Goal: Task Accomplishment & Management: Complete application form

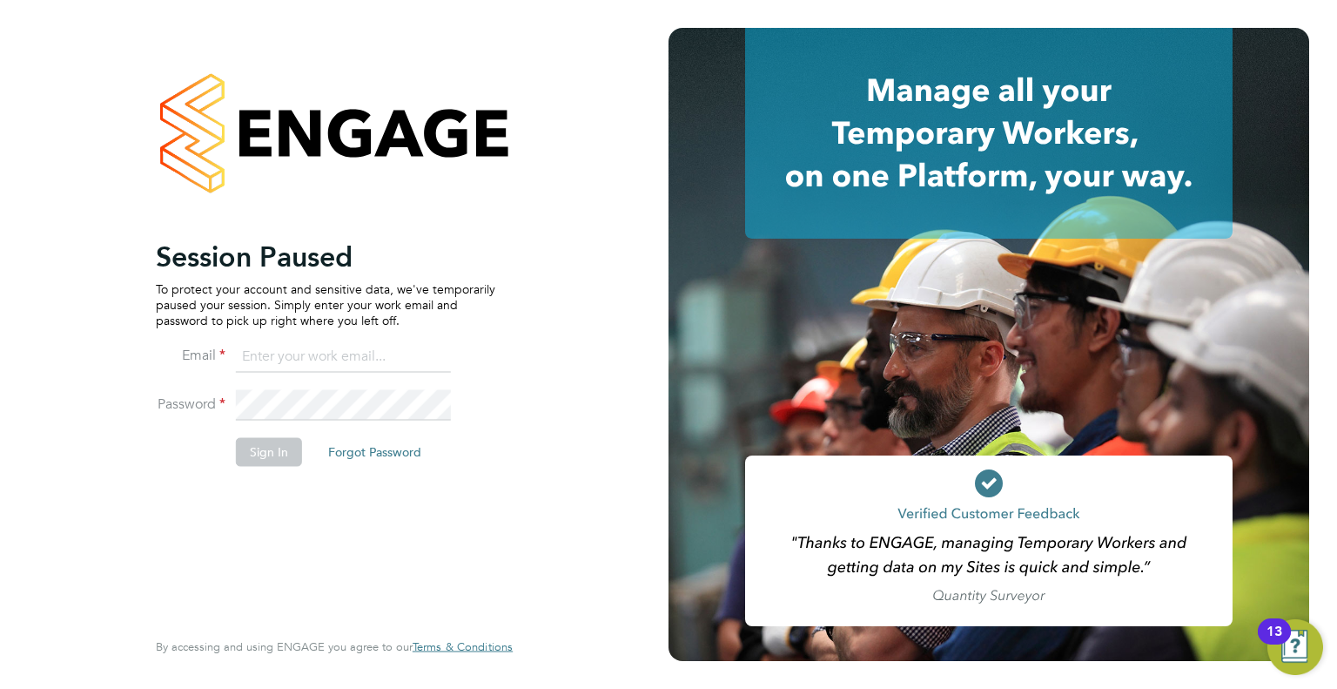
click at [259, 359] on input at bounding box center [343, 356] width 215 height 31
type input "info@delcomconsultancyltd.com"
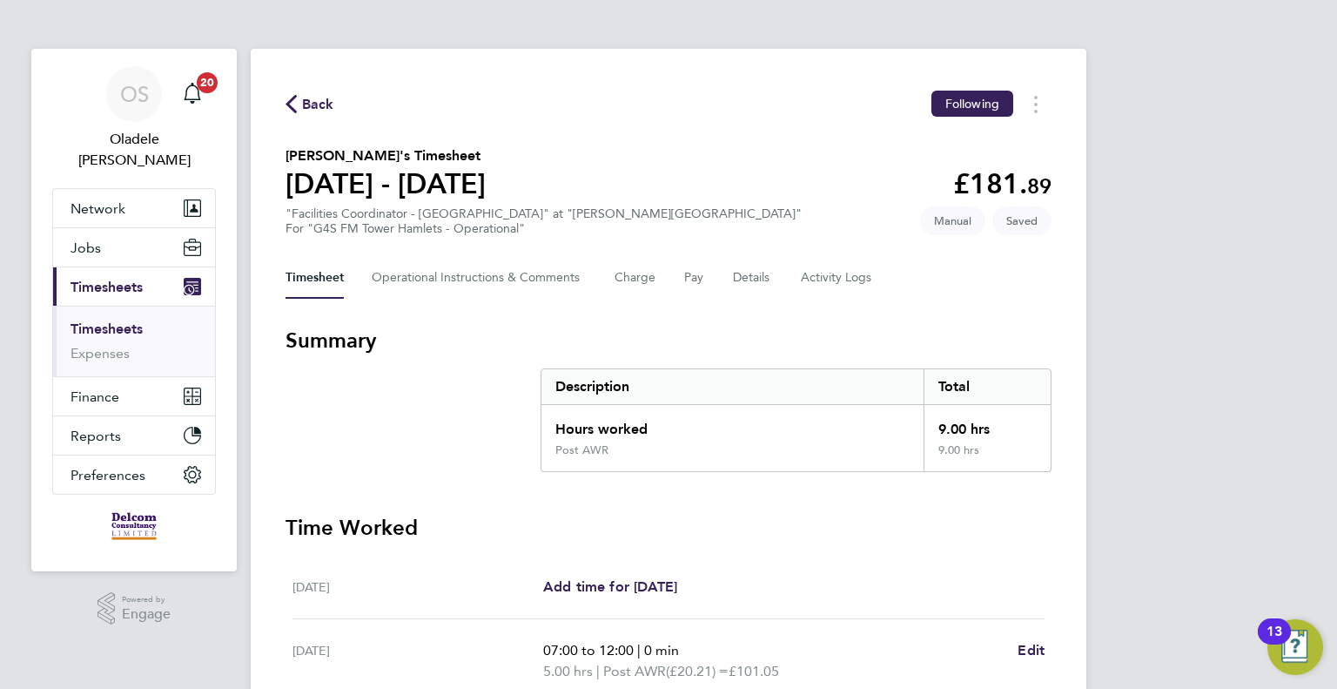
click at [316, 104] on span "Back" at bounding box center [318, 104] width 32 height 21
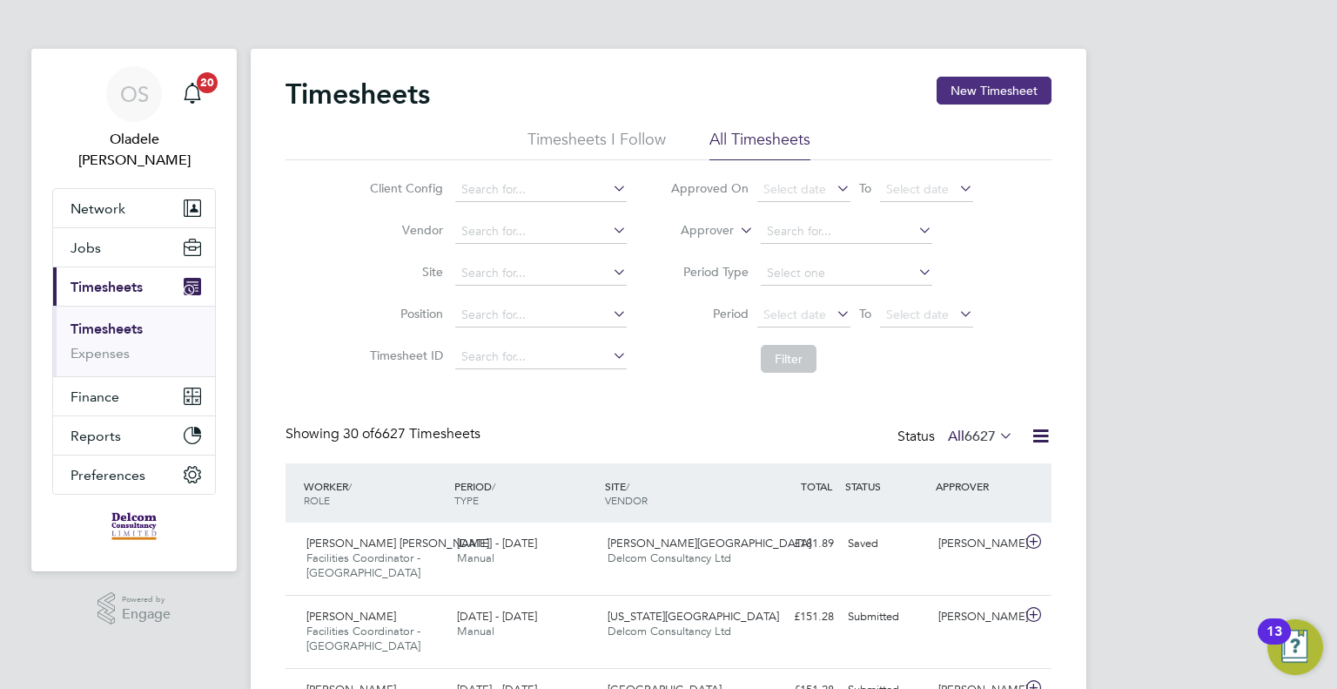
click at [1010, 85] on button "New Timesheet" at bounding box center [994, 91] width 115 height 28
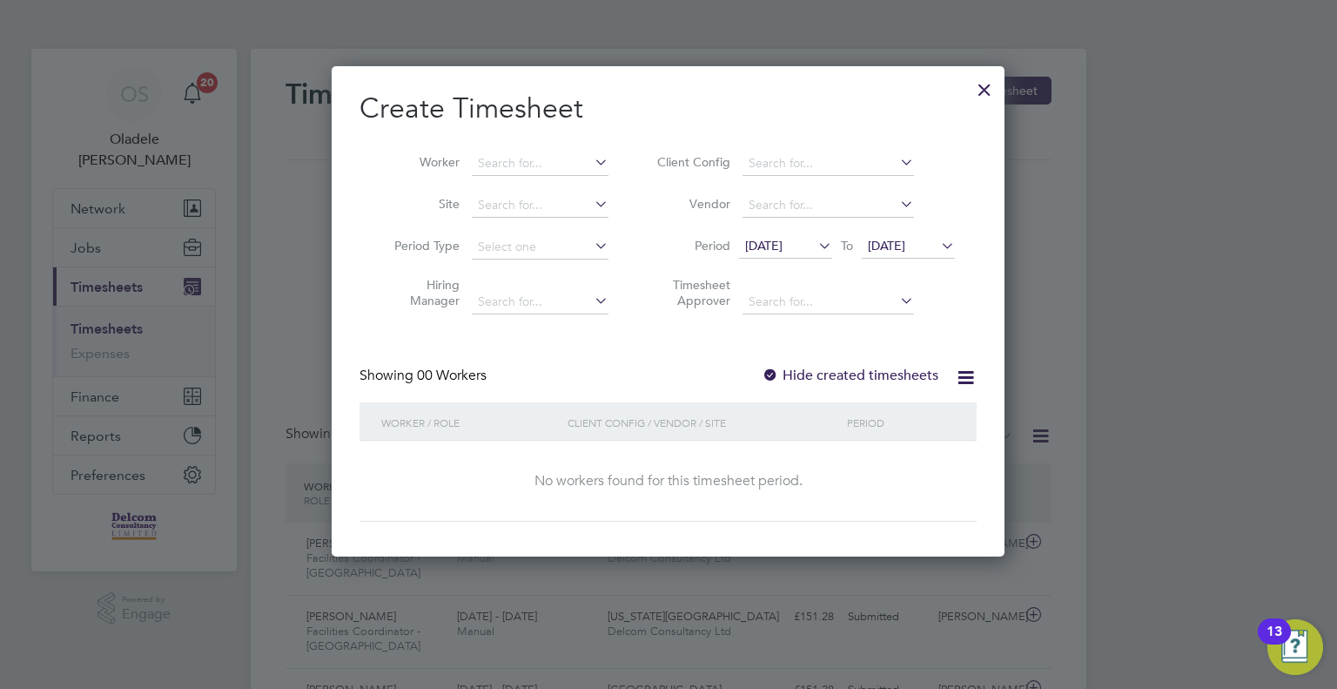
click at [783, 243] on span "[DATE]" at bounding box center [763, 246] width 37 height 16
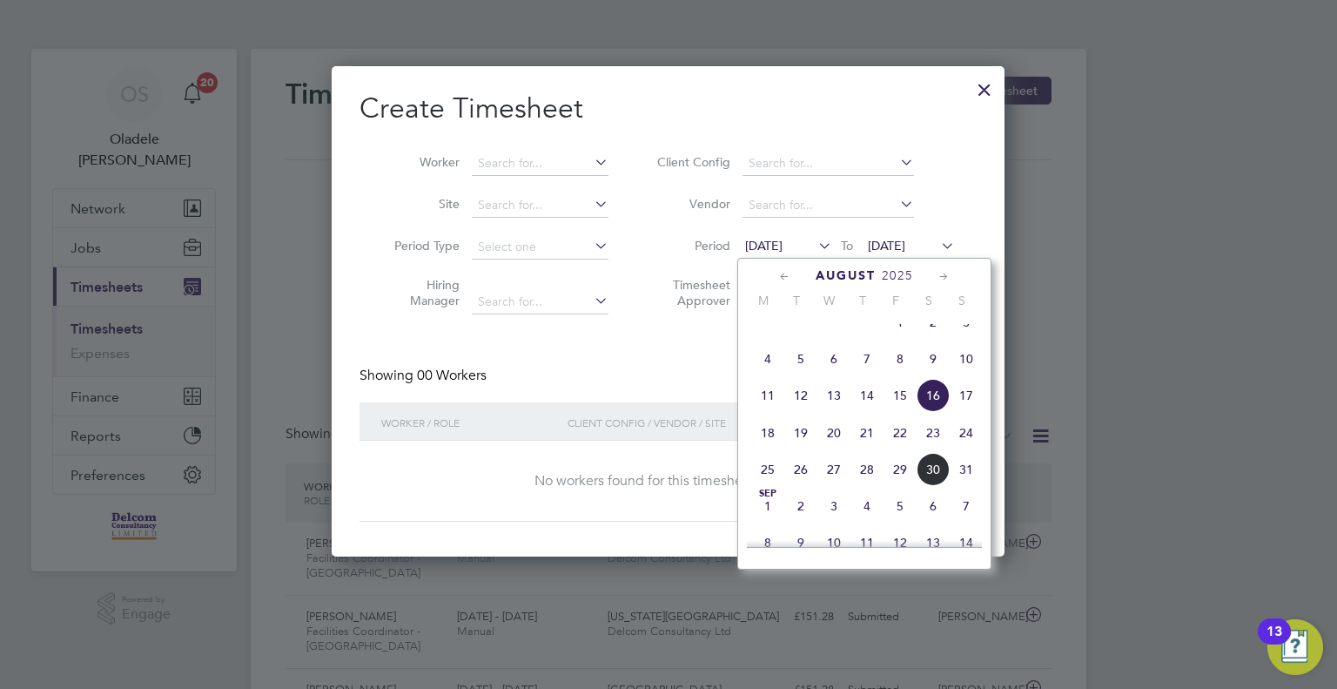
click at [773, 486] on span "25" at bounding box center [767, 469] width 33 height 33
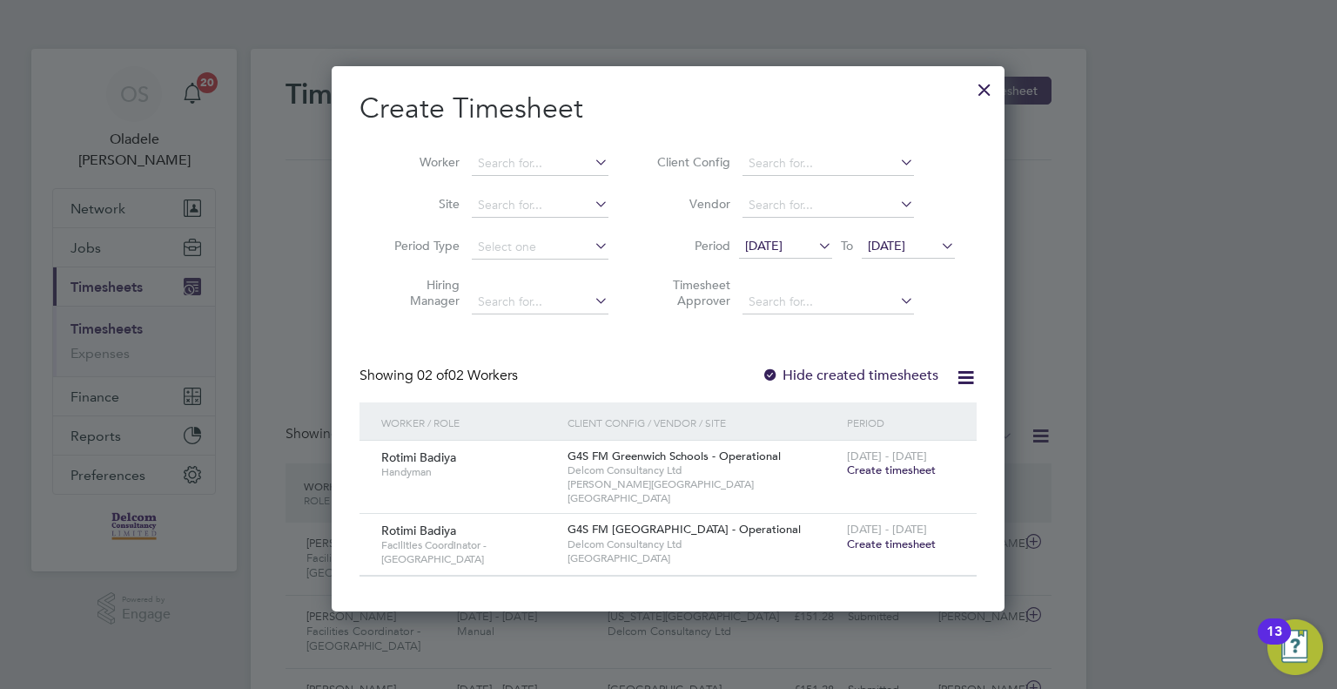
click at [905, 245] on span "[DATE]" at bounding box center [886, 246] width 37 height 16
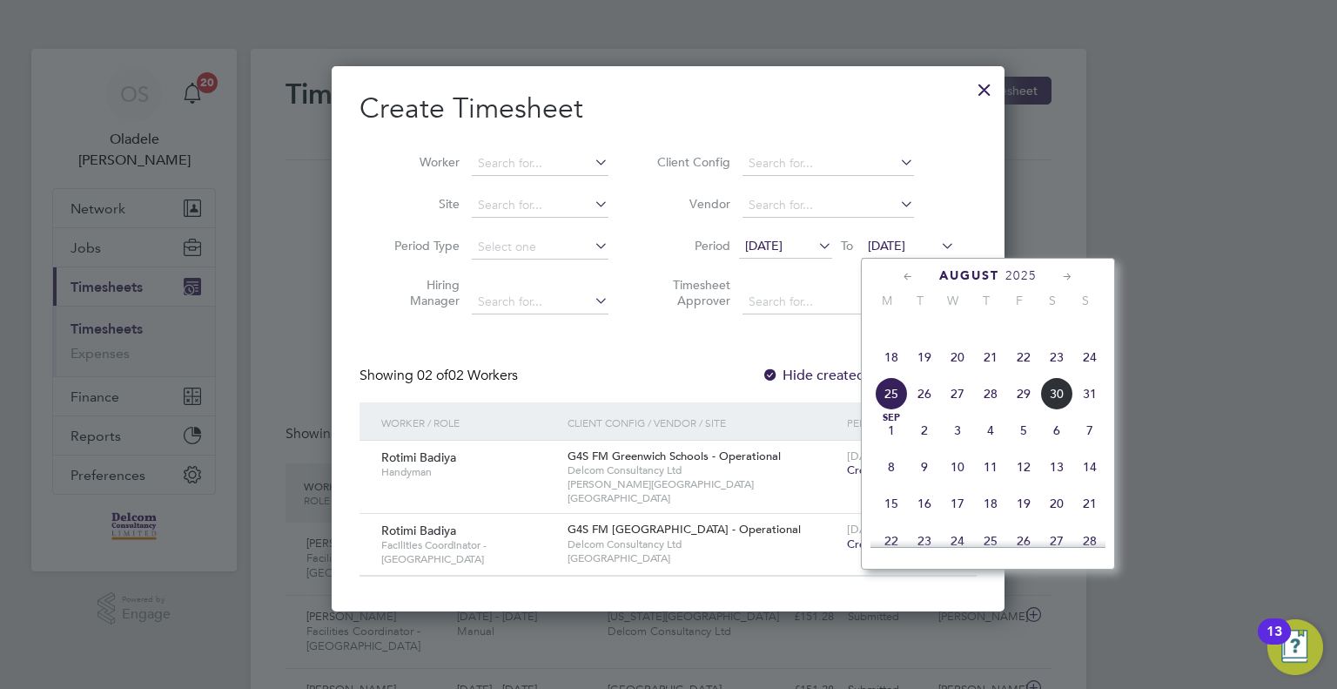
click at [1085, 407] on span "31" at bounding box center [1089, 393] width 33 height 33
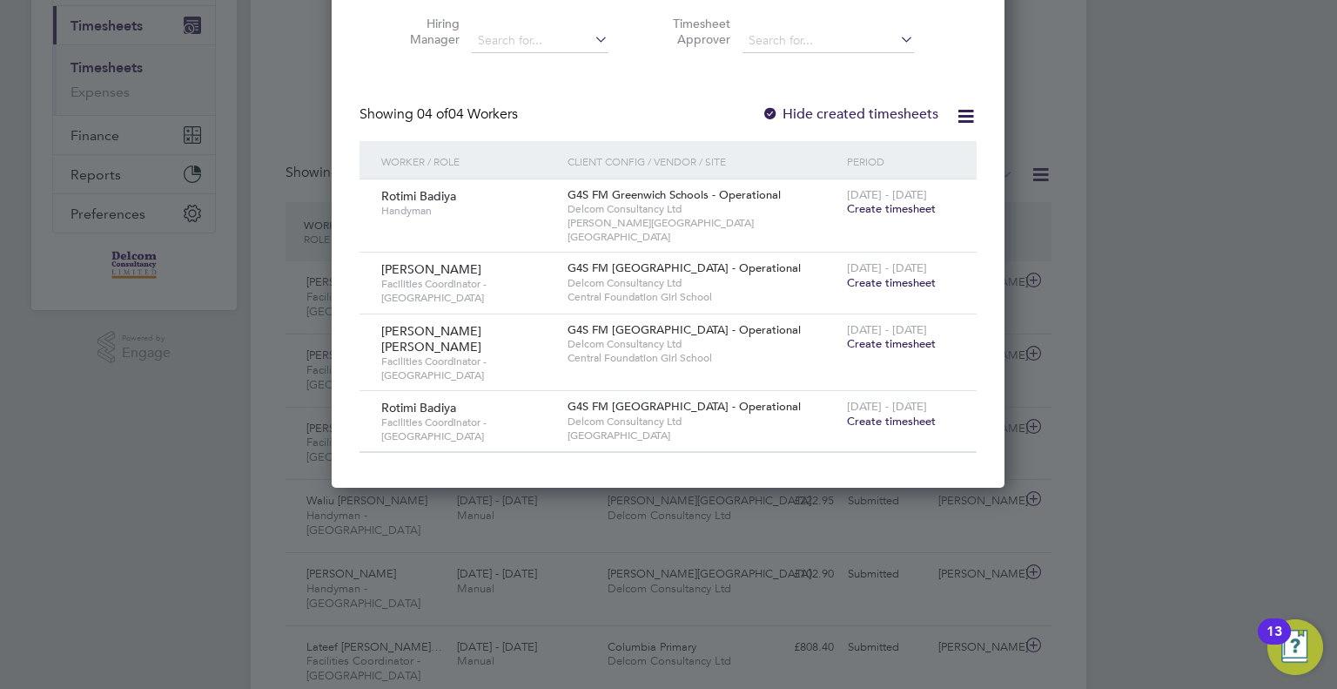
click at [892, 275] on span "Create timesheet" at bounding box center [891, 282] width 89 height 15
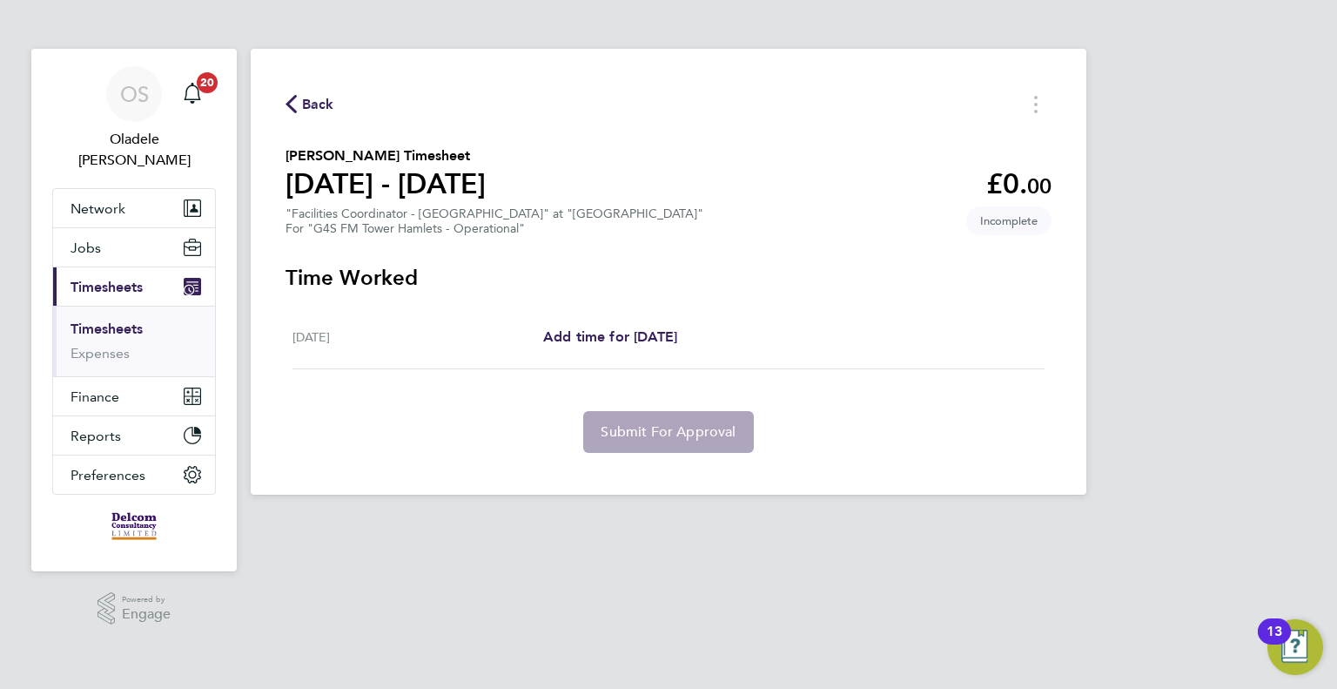
click at [319, 93] on button "Back" at bounding box center [309, 104] width 49 height 22
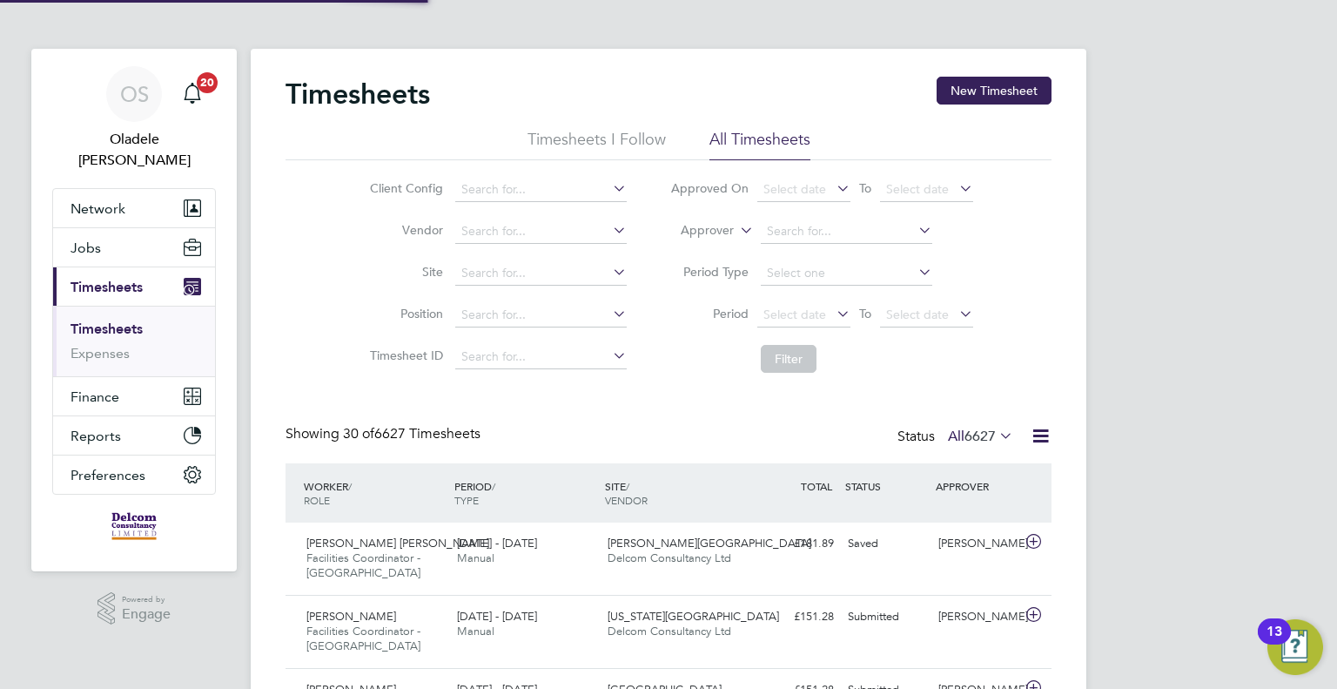
scroll to position [58, 151]
click at [998, 93] on button "New Timesheet" at bounding box center [994, 91] width 115 height 28
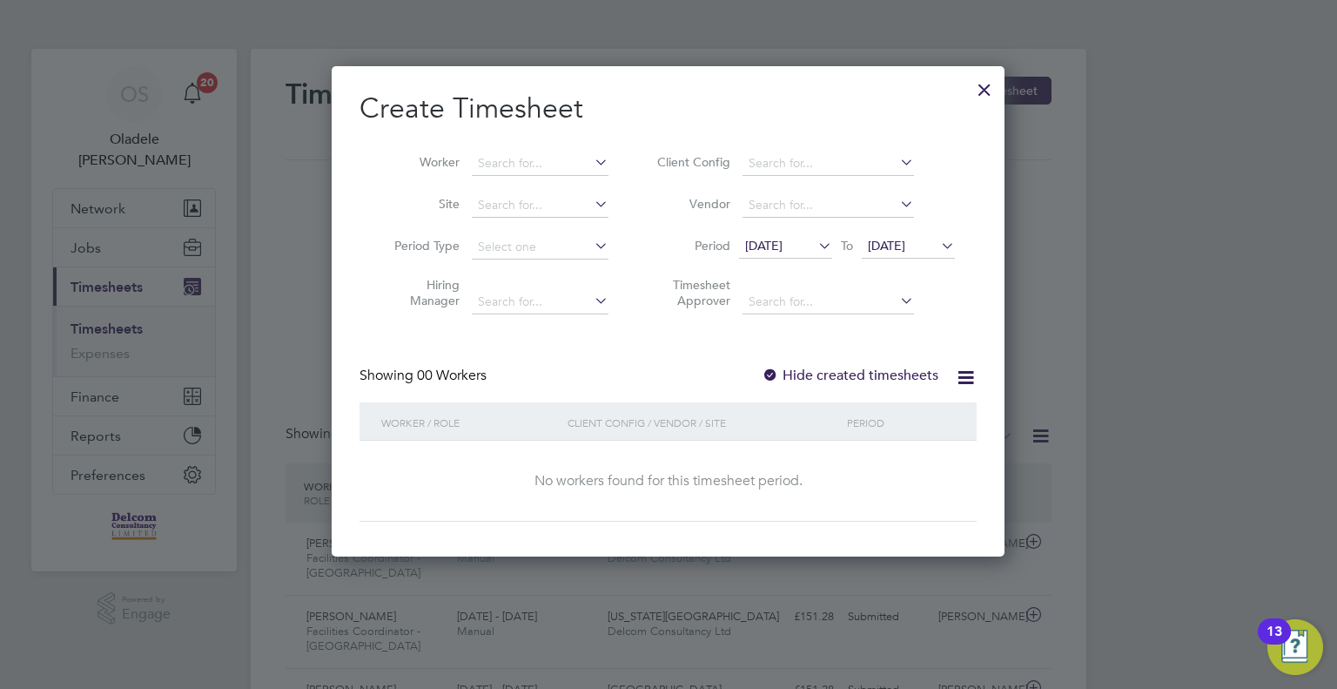
click at [815, 243] on icon at bounding box center [815, 245] width 0 height 24
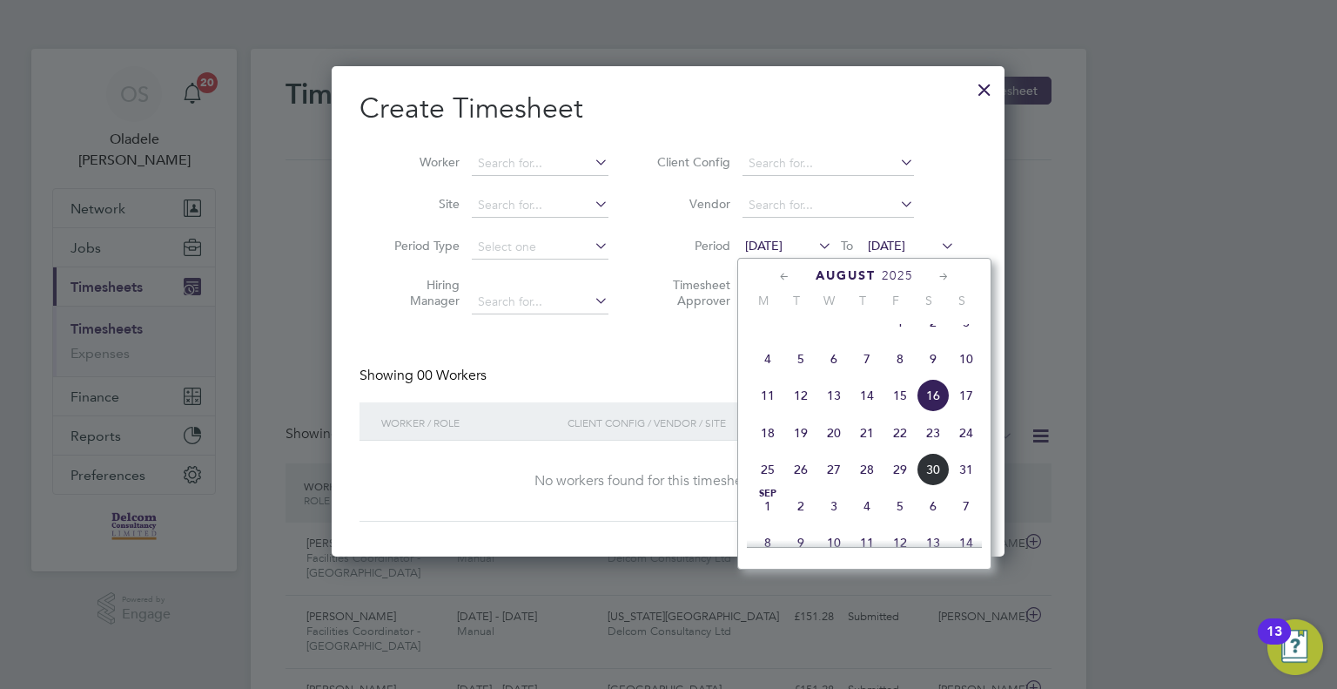
click at [766, 486] on span "25" at bounding box center [767, 469] width 33 height 33
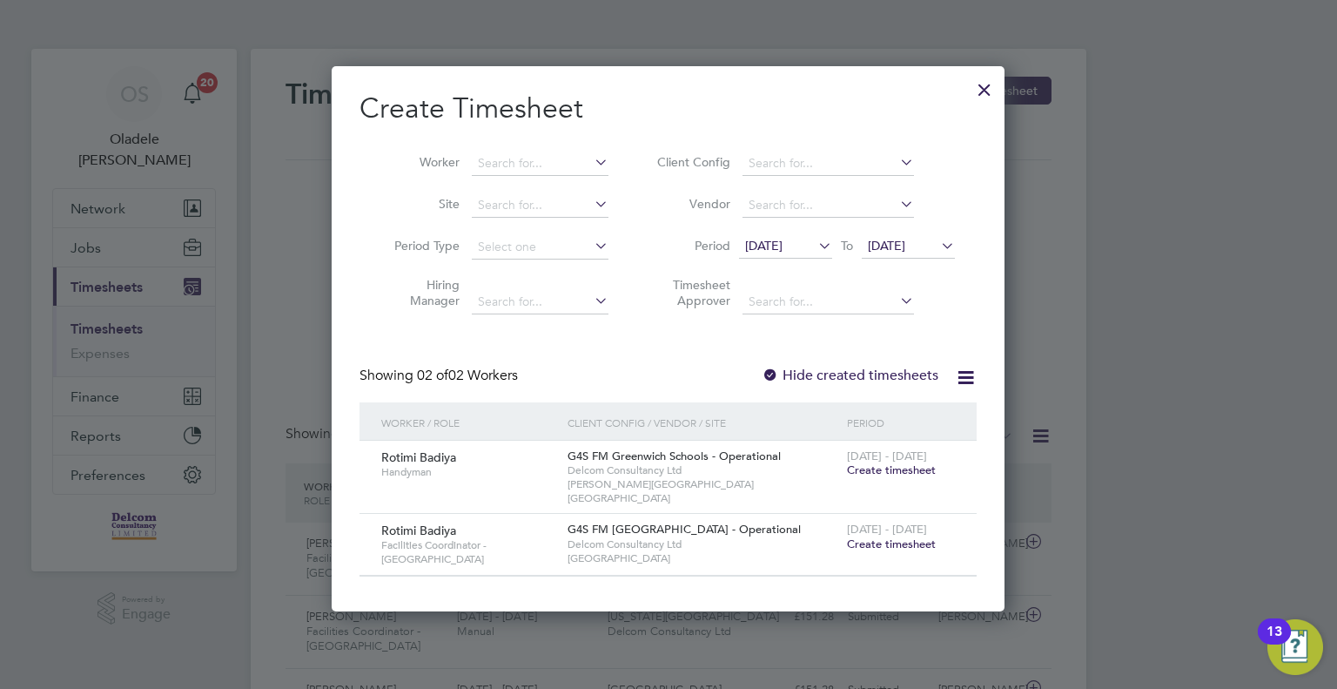
click at [905, 246] on span "[DATE]" at bounding box center [886, 246] width 37 height 16
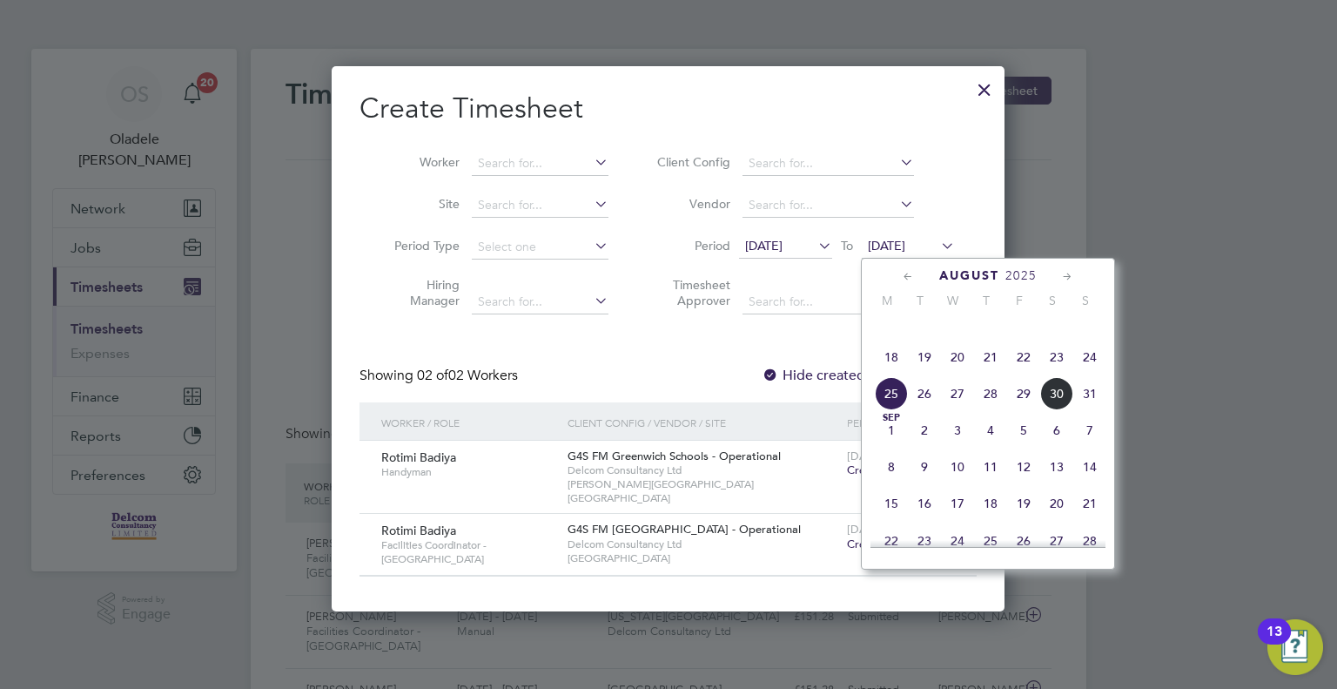
click at [1090, 410] on span "31" at bounding box center [1089, 393] width 33 height 33
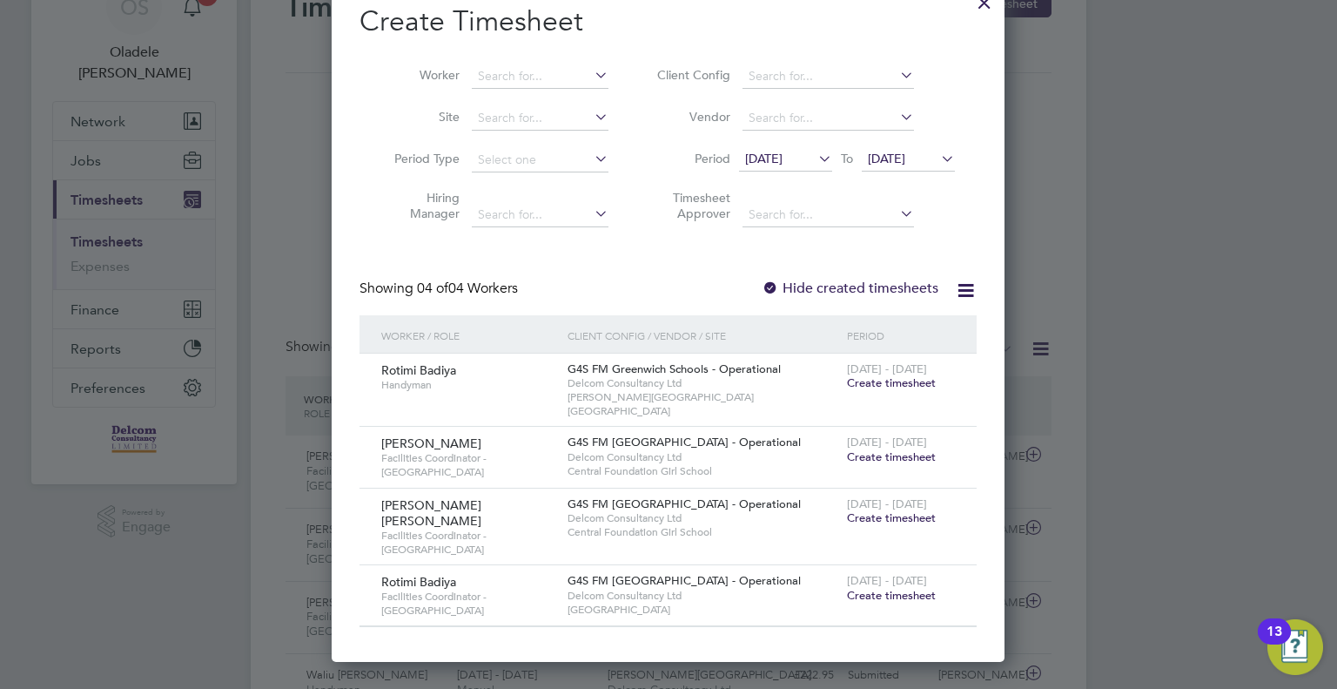
click at [860, 510] on span "Create timesheet" at bounding box center [891, 517] width 89 height 15
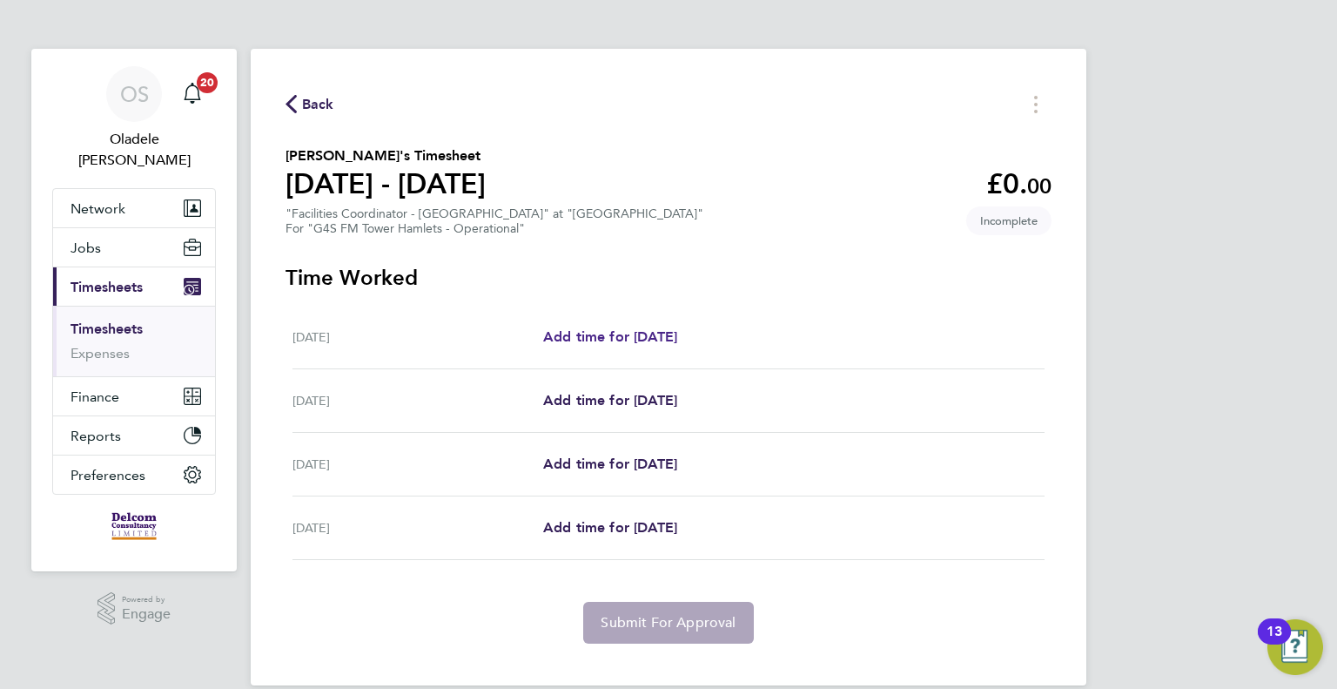
click at [625, 333] on span "Add time for [DATE]" at bounding box center [610, 336] width 134 height 17
select select "60"
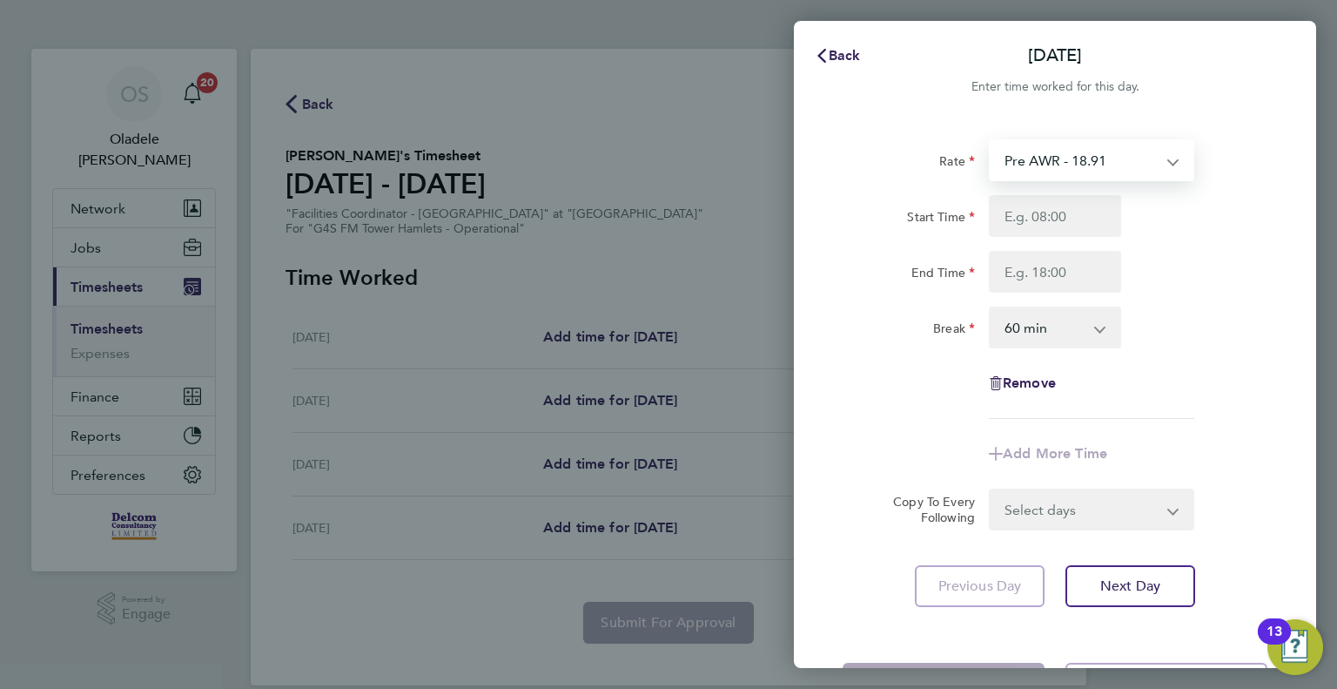
click at [1088, 145] on select "Pre AWR - 18.91 Post AWR - 20.21" at bounding box center [1081, 160] width 181 height 38
select select "60"
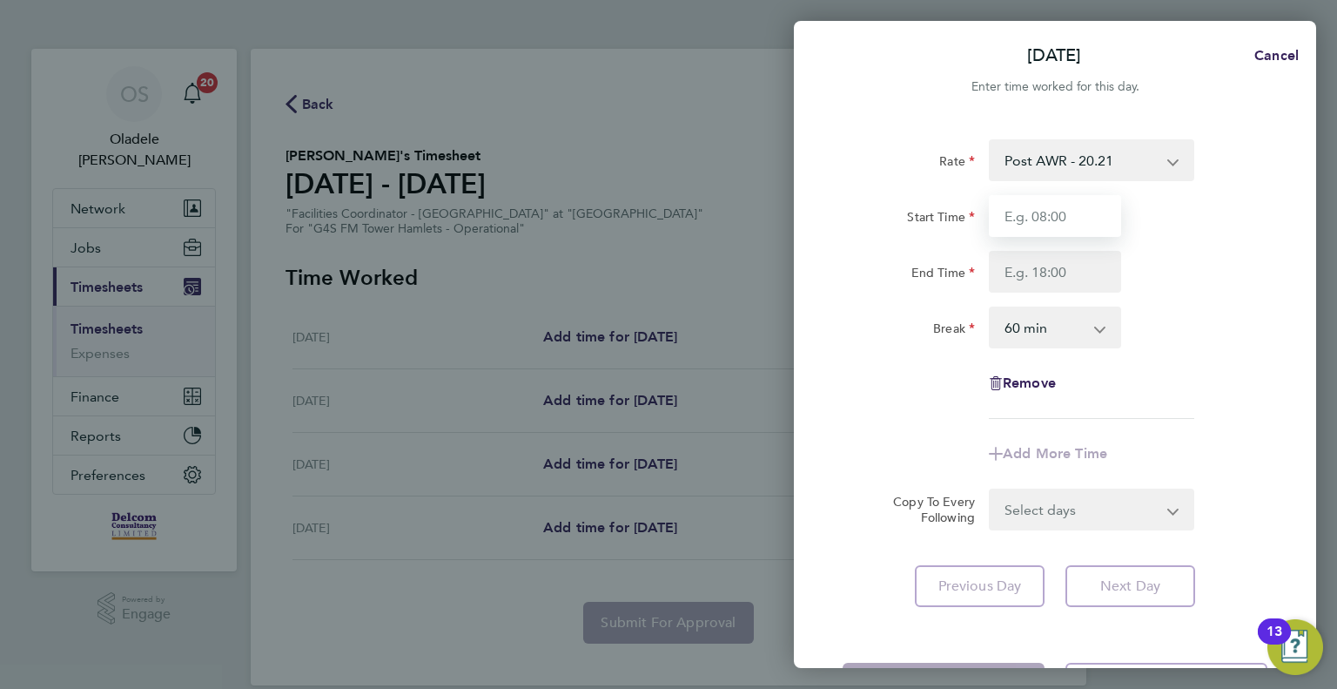
drag, startPoint x: 1012, startPoint y: 215, endPoint x: 1017, endPoint y: 226, distance: 12.1
click at [1012, 215] on input "Start Time" at bounding box center [1055, 216] width 132 height 42
type input "07:00"
click at [1034, 266] on input "End Time" at bounding box center [1055, 272] width 132 height 42
type input "16:00"
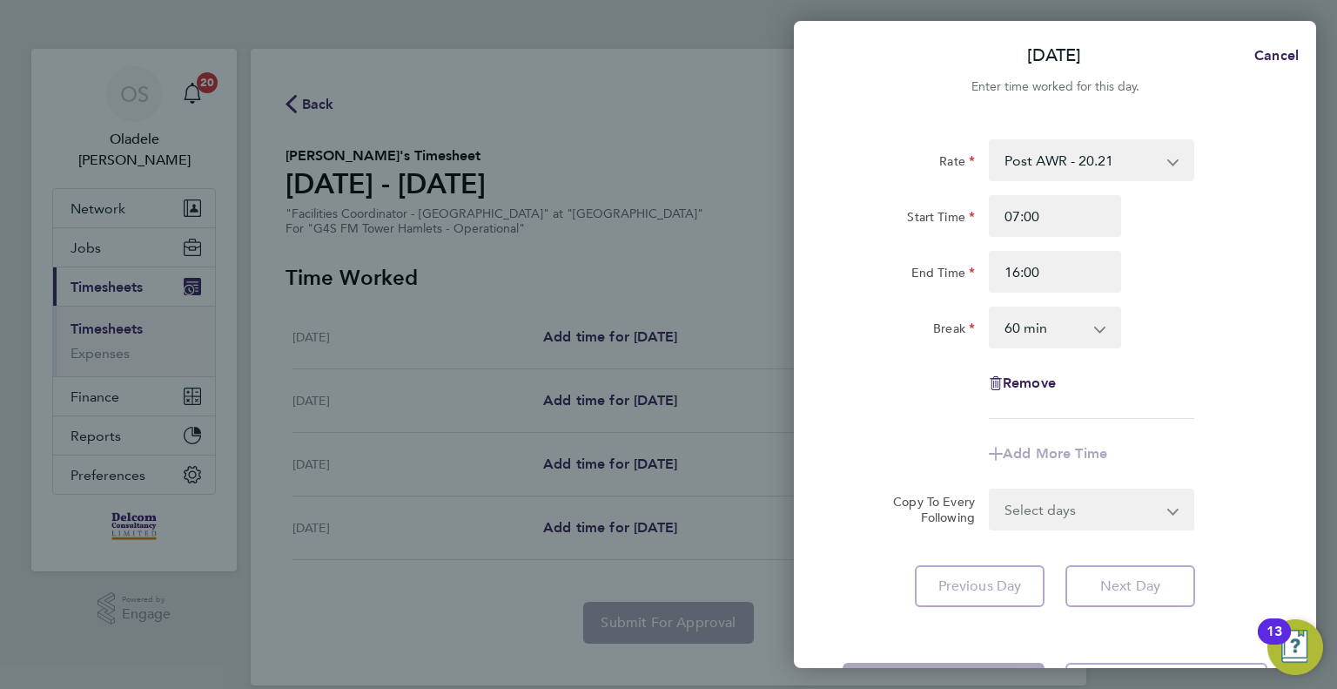
click at [1171, 332] on div "Break 0 min 15 min 30 min 45 min 60 min 75 min 90 min" at bounding box center [1055, 327] width 439 height 42
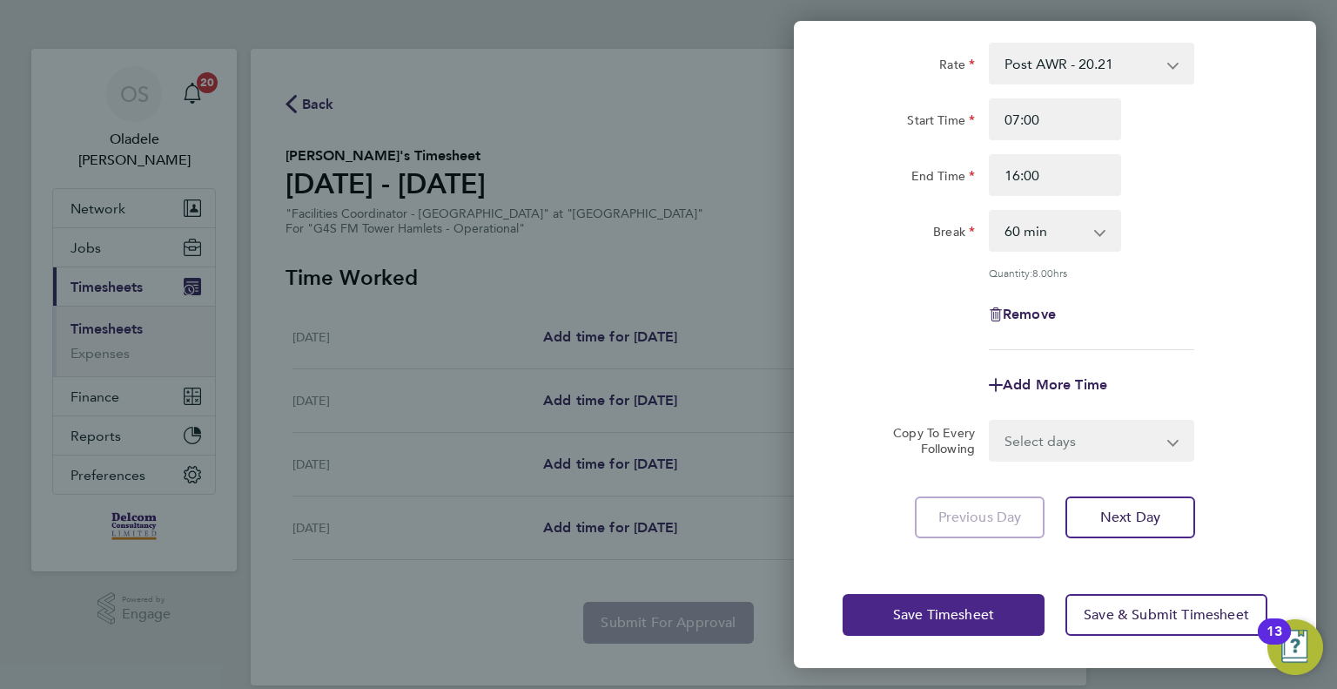
click at [906, 611] on span "Save Timesheet" at bounding box center [943, 614] width 101 height 17
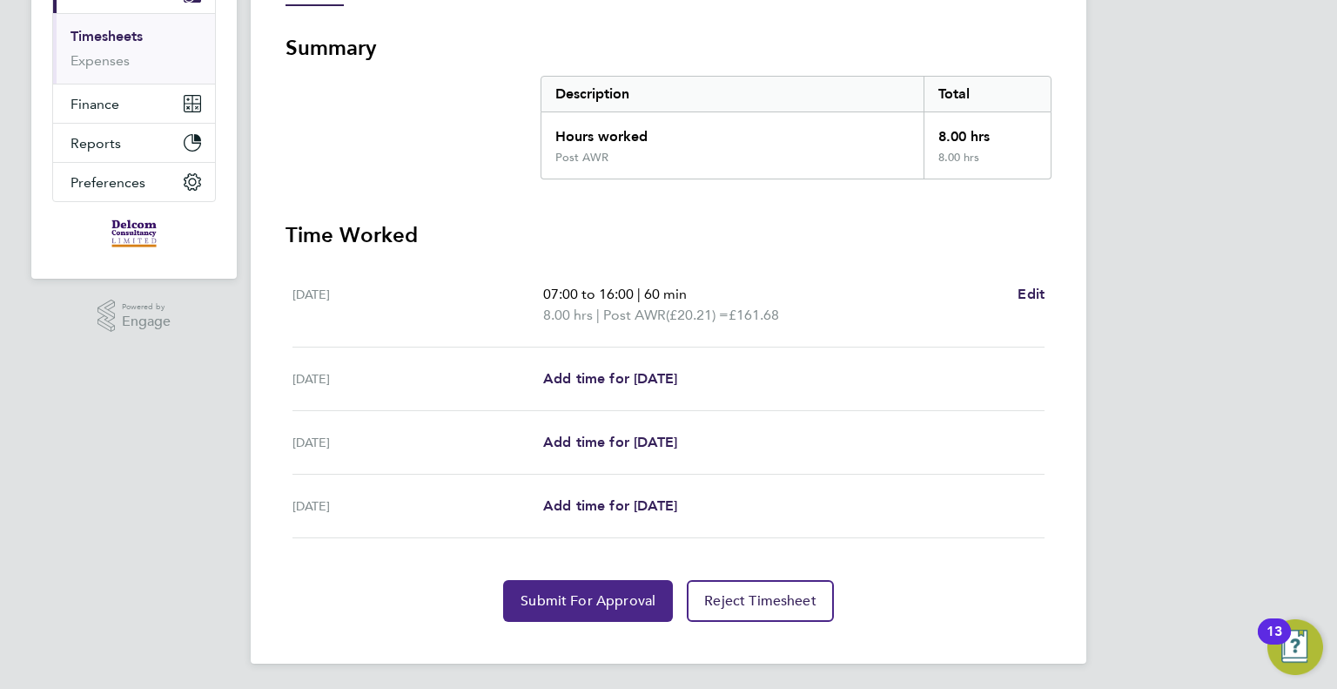
click at [578, 599] on span "Submit For Approval" at bounding box center [588, 600] width 135 height 17
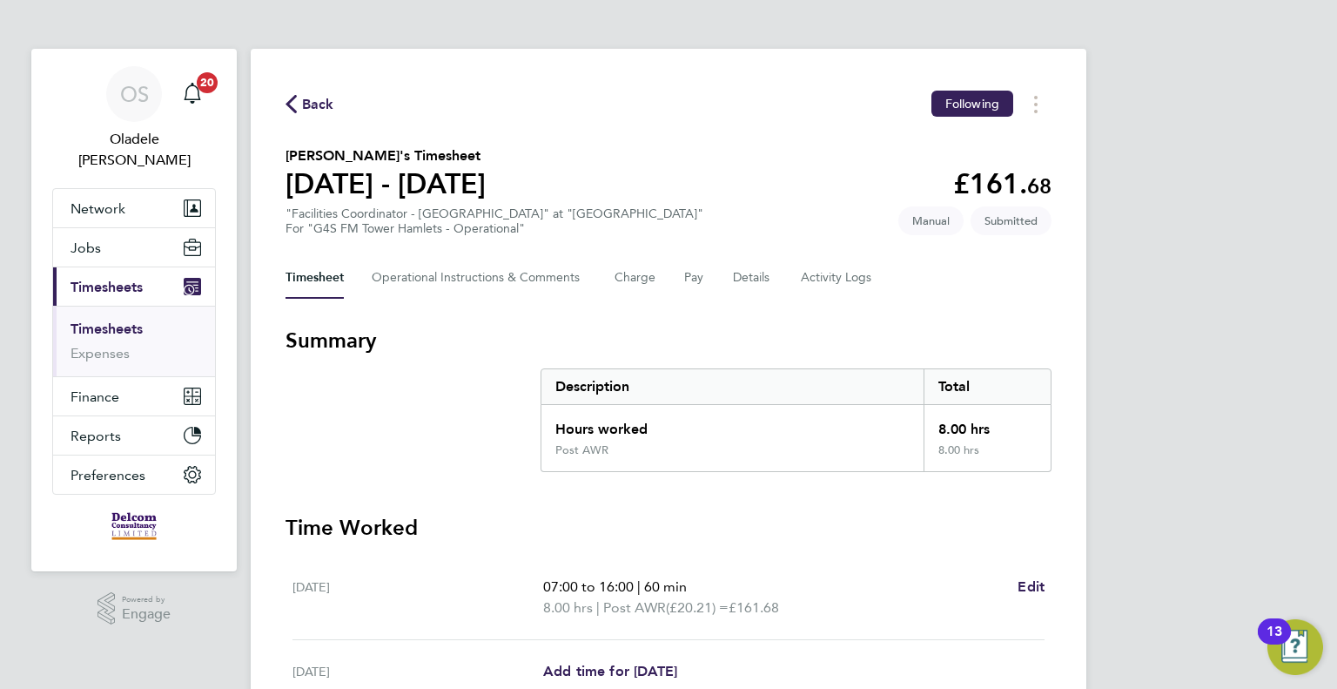
click at [313, 104] on span "Back" at bounding box center [318, 104] width 32 height 21
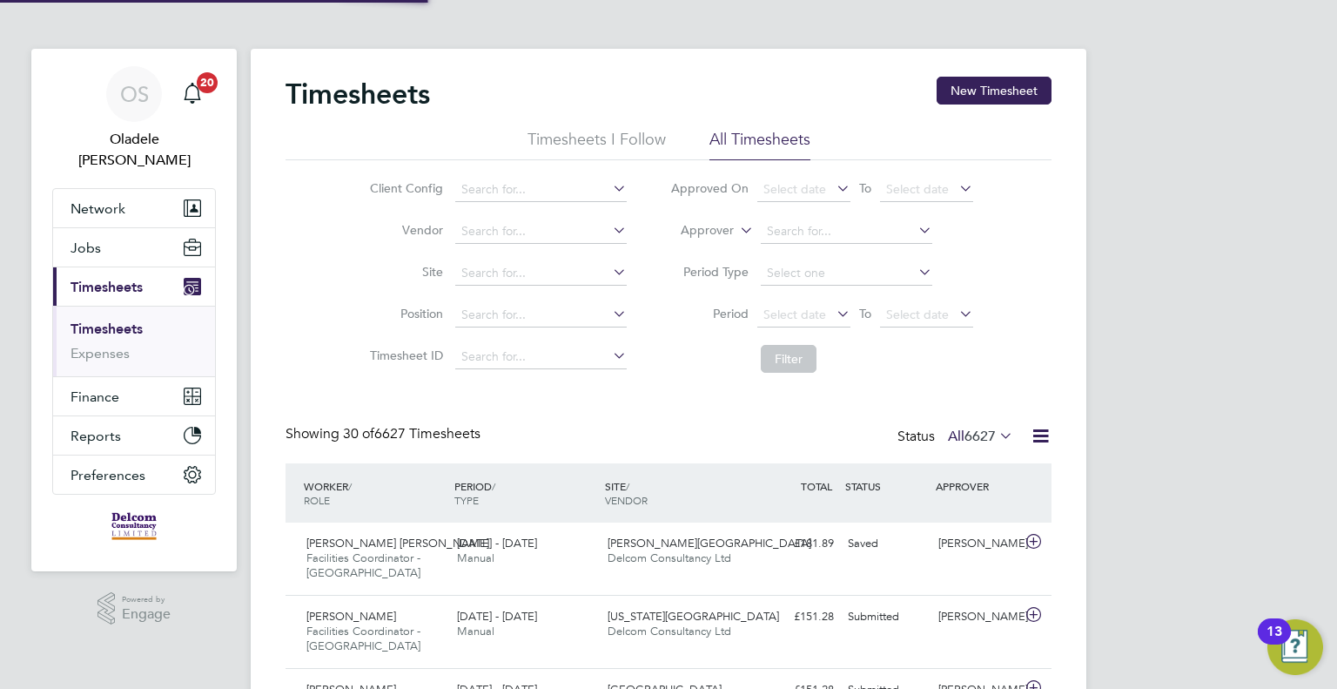
scroll to position [58, 151]
click at [999, 86] on button "New Timesheet" at bounding box center [994, 91] width 115 height 28
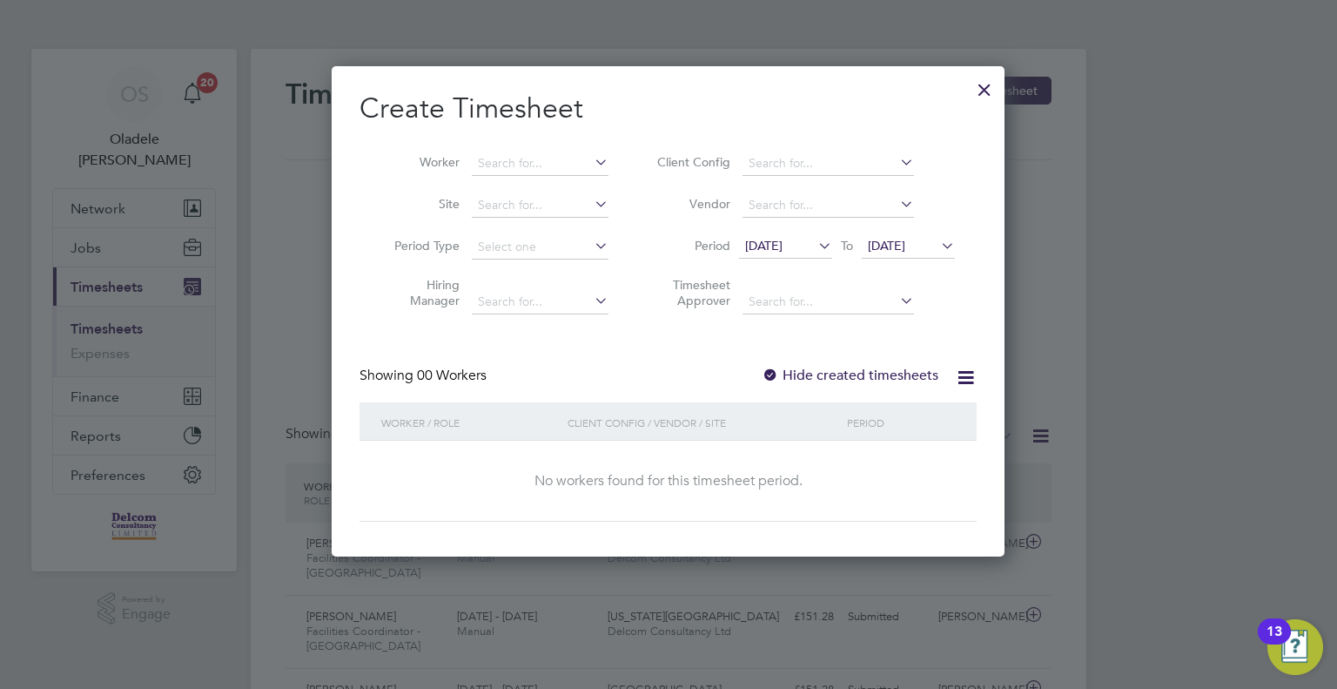
click at [810, 252] on span "[DATE]" at bounding box center [785, 247] width 93 height 24
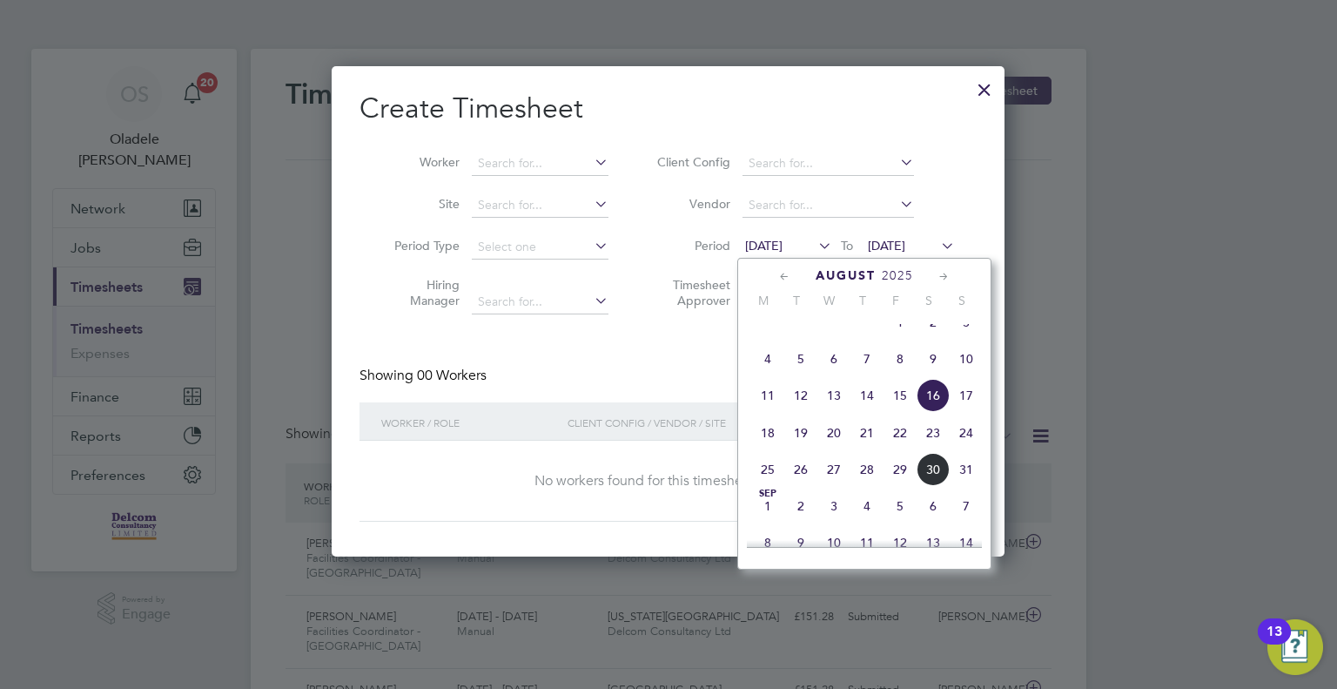
click at [767, 486] on span "25" at bounding box center [767, 469] width 33 height 33
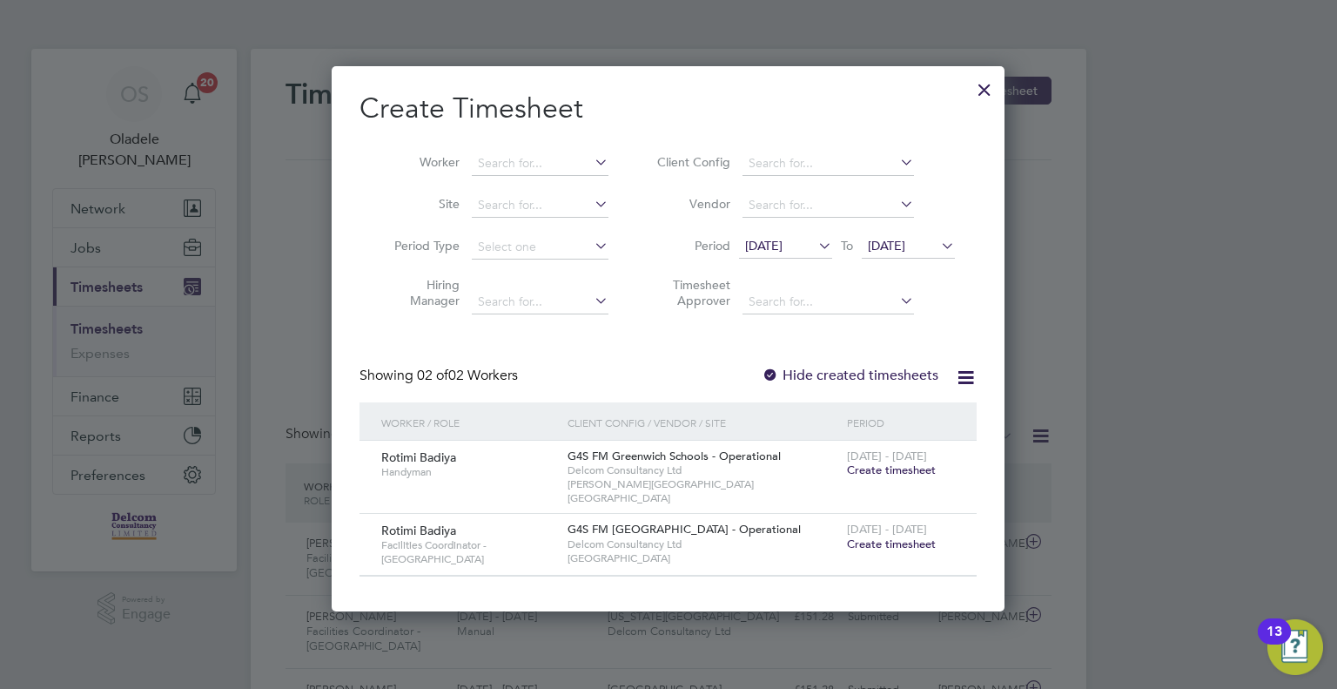
click at [905, 244] on span "[DATE]" at bounding box center [886, 246] width 37 height 16
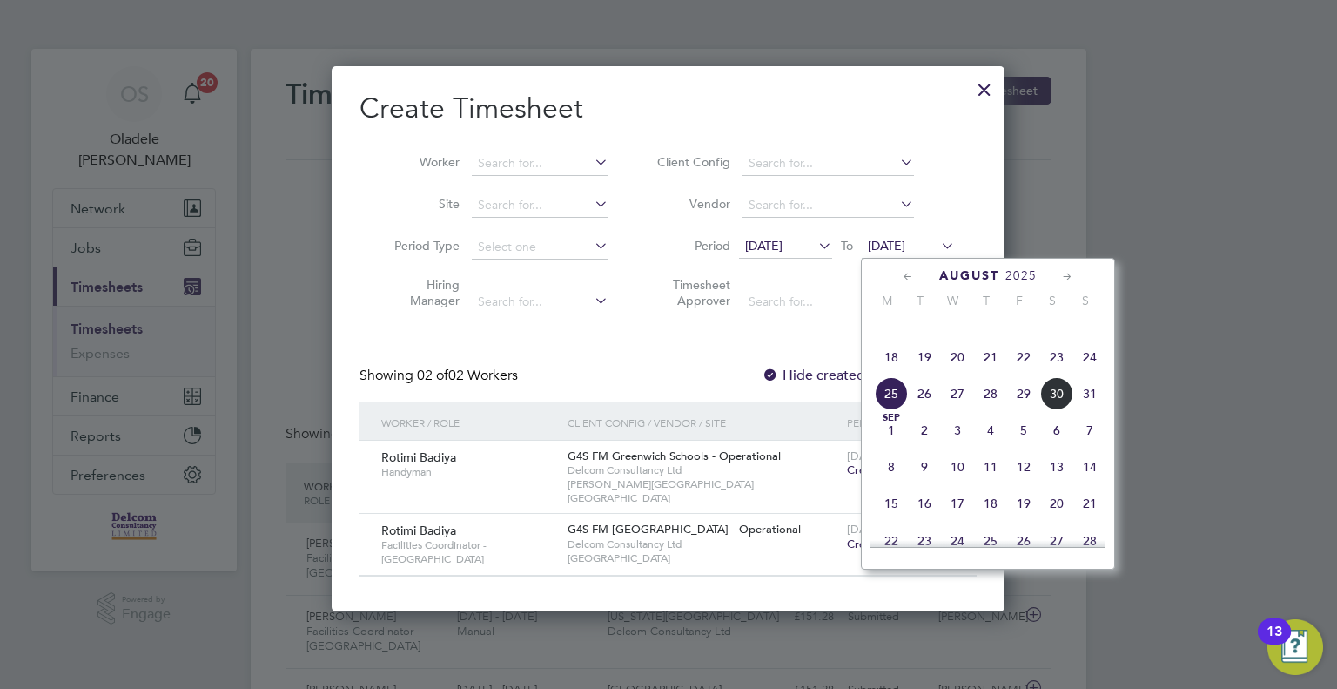
click at [1083, 410] on span "31" at bounding box center [1089, 393] width 33 height 33
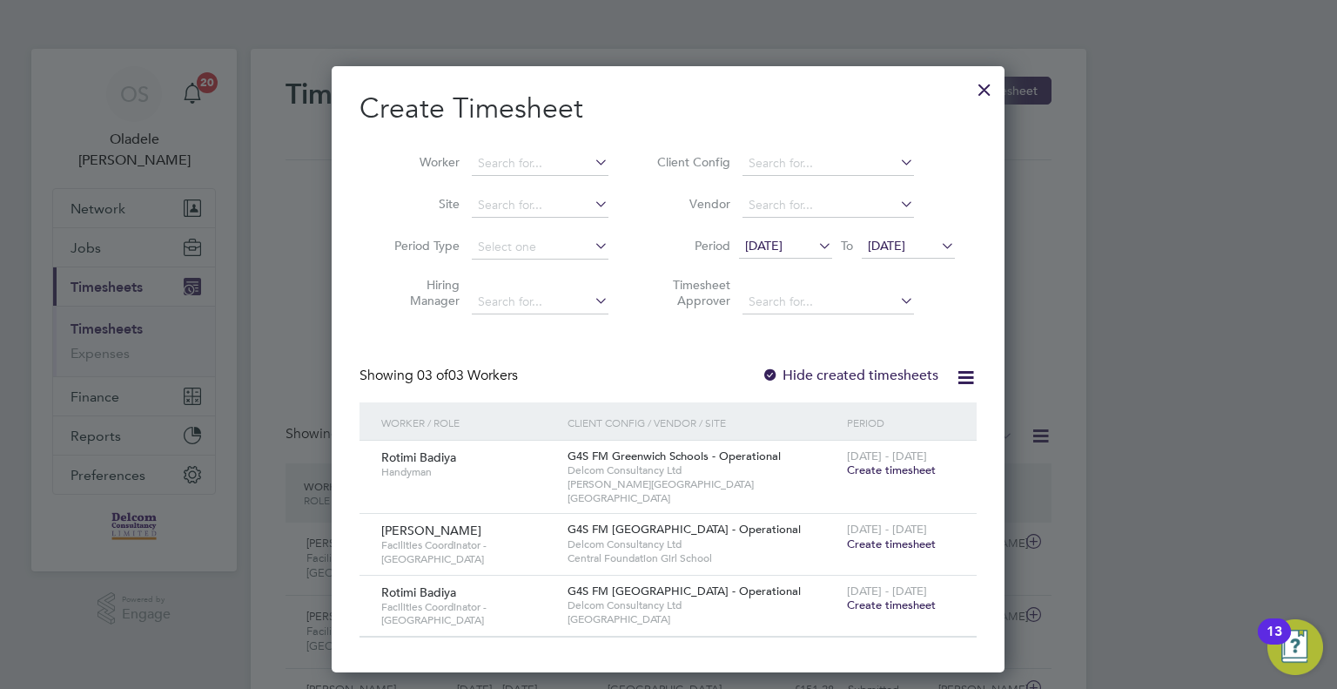
click at [877, 536] on span "Create timesheet" at bounding box center [891, 543] width 89 height 15
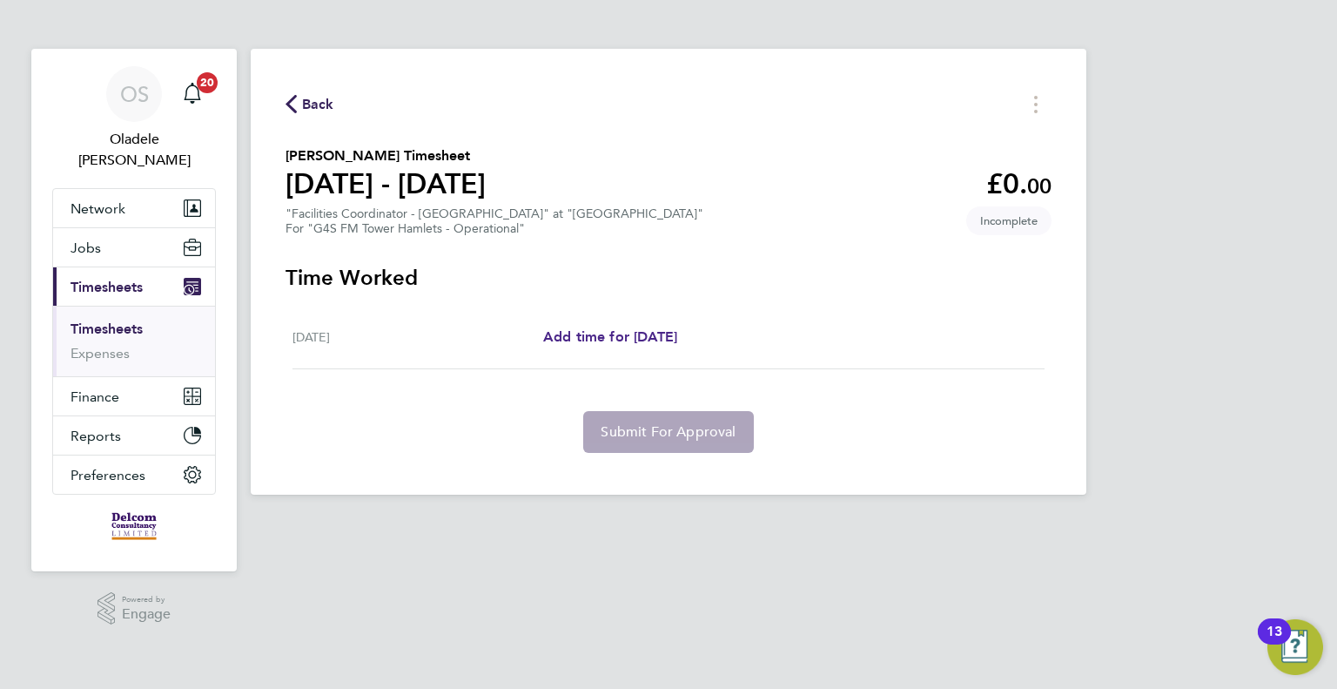
click at [606, 340] on span "Add time for [DATE]" at bounding box center [610, 336] width 134 height 17
select select "60"
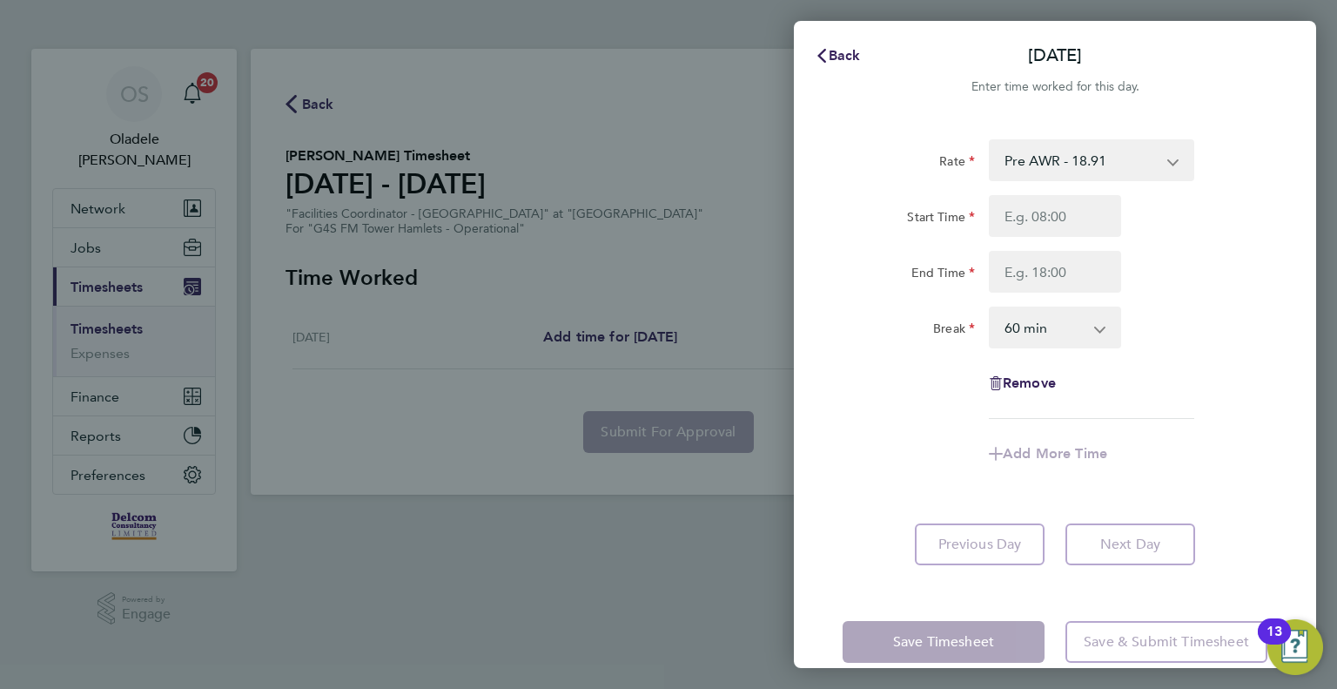
click at [1055, 165] on select "Pre AWR - 18.91 Post AWR - 20.21" at bounding box center [1081, 160] width 181 height 38
select select "60"
click at [1048, 222] on input "Start Time" at bounding box center [1055, 216] width 132 height 42
type input "07:00"
click at [1014, 268] on input "End Time" at bounding box center [1055, 272] width 132 height 42
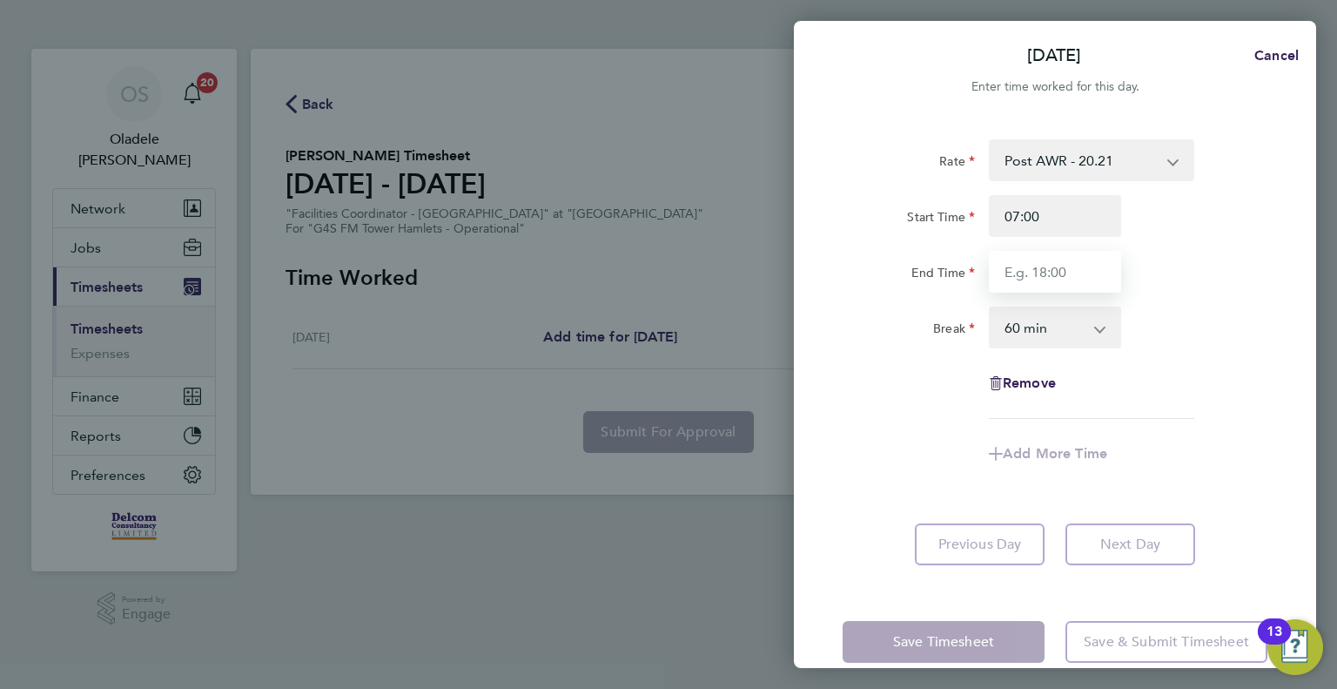
type input "16:00"
click at [1233, 336] on div "Break 0 min 15 min 30 min 45 min 60 min 75 min 90 min" at bounding box center [1055, 327] width 439 height 42
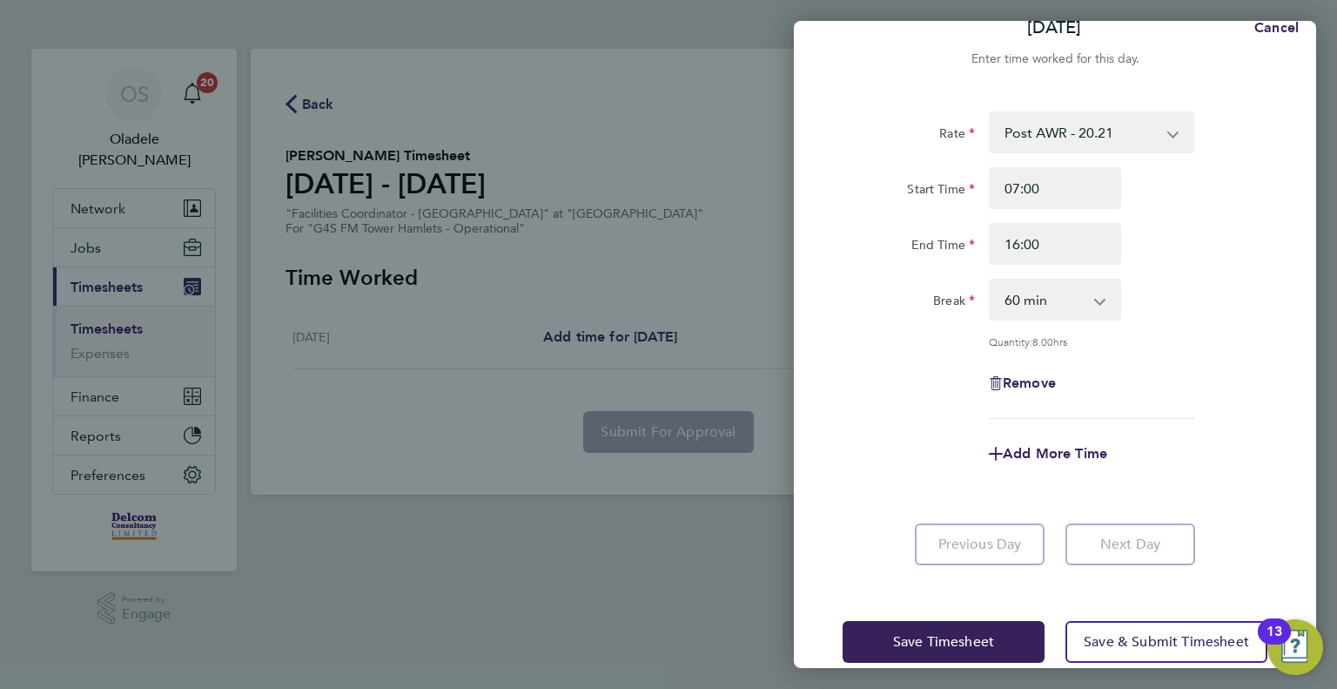
scroll to position [55, 0]
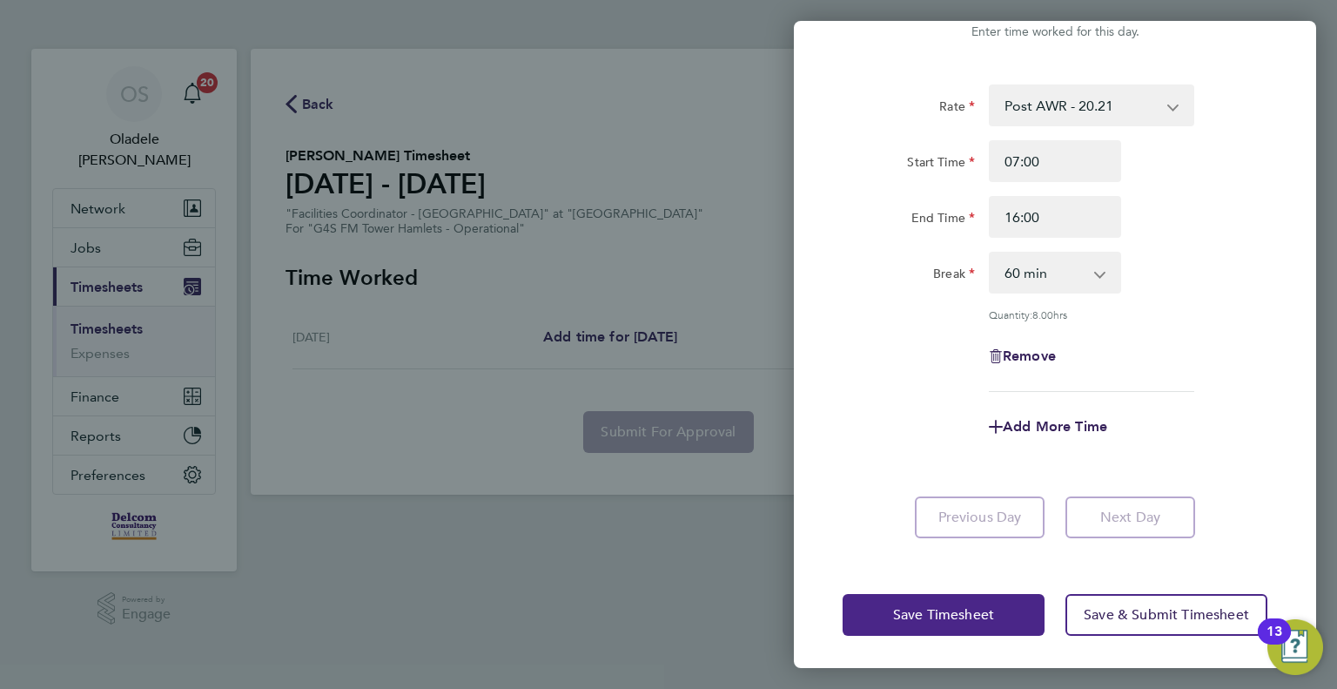
click at [927, 616] on span "Save Timesheet" at bounding box center [943, 614] width 101 height 17
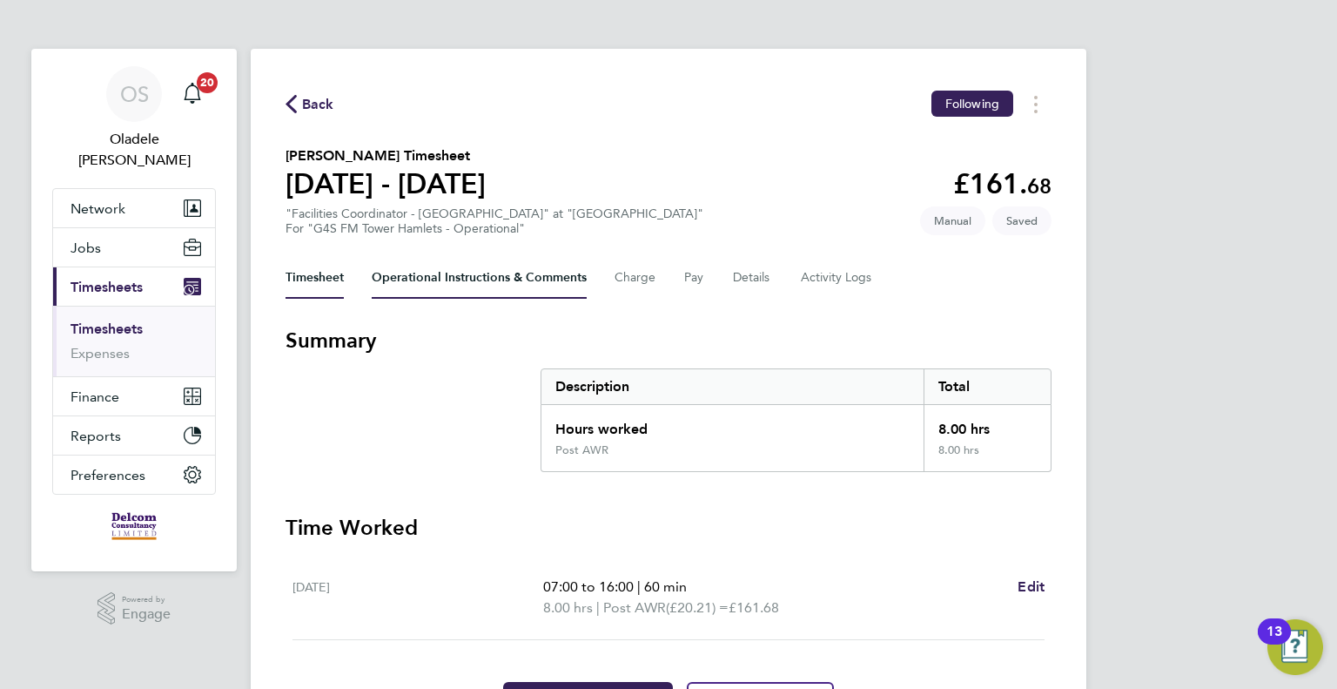
click at [453, 277] on Comments-tab "Operational Instructions & Comments" at bounding box center [479, 278] width 215 height 42
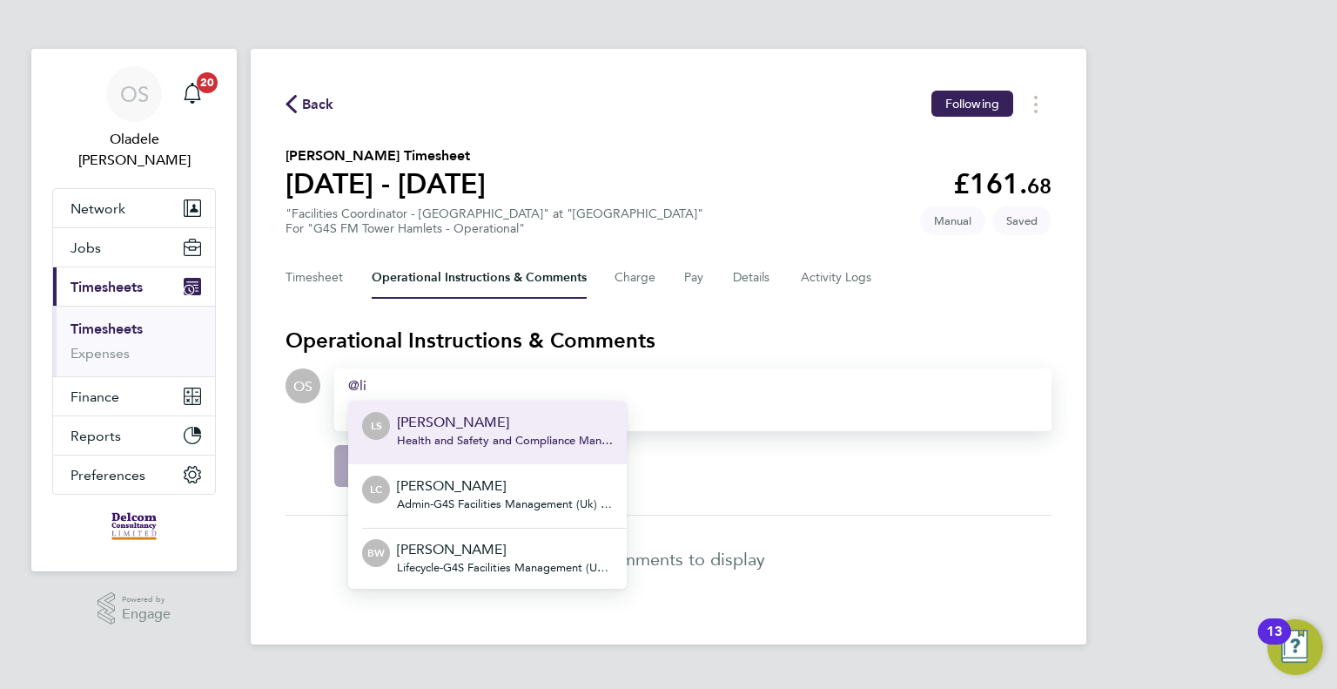
click at [451, 490] on p "[PERSON_NAME]" at bounding box center [505, 485] width 216 height 21
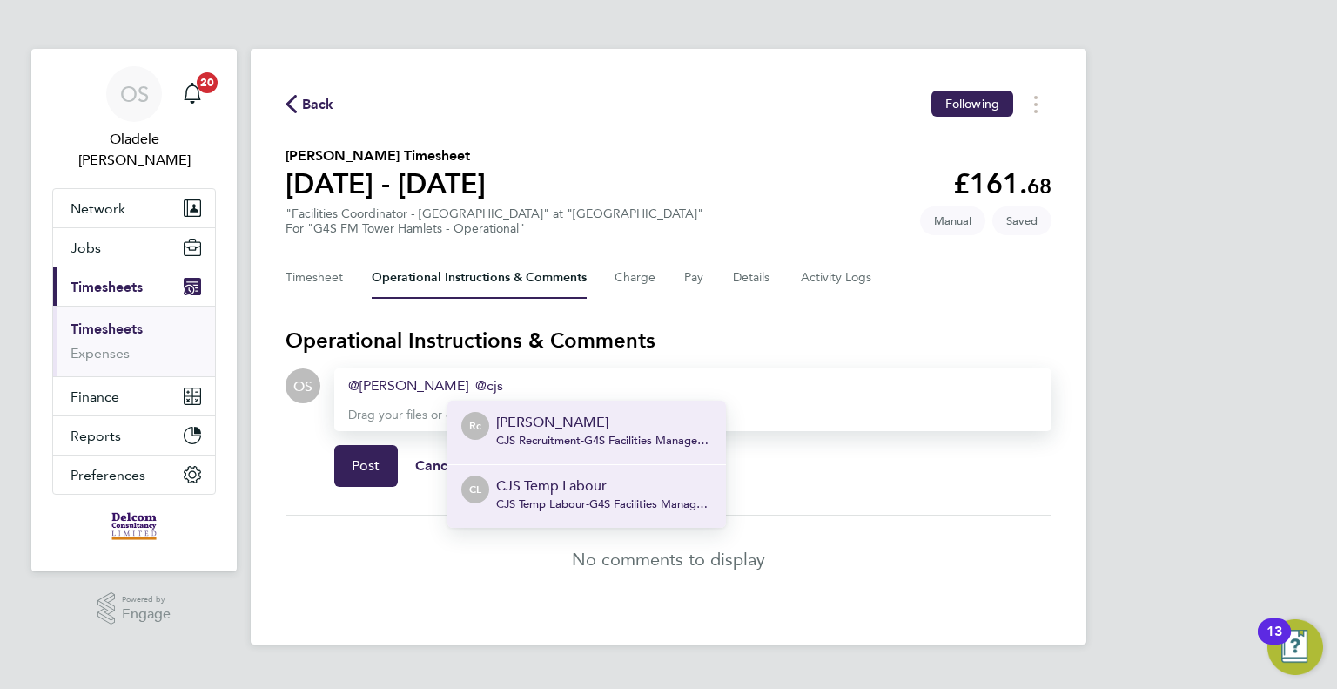
click at [555, 494] on p "CJS Temp Labour" at bounding box center [604, 485] width 216 height 21
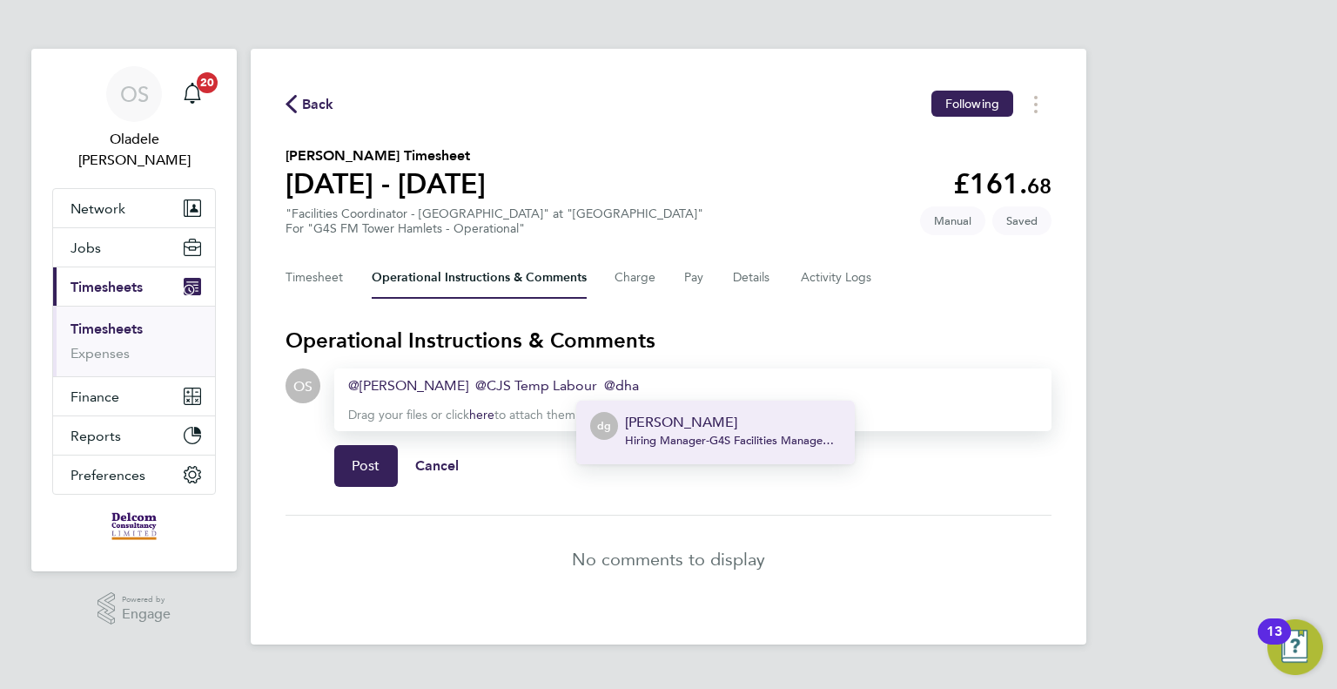
click at [662, 429] on p "[PERSON_NAME]" at bounding box center [733, 422] width 216 height 21
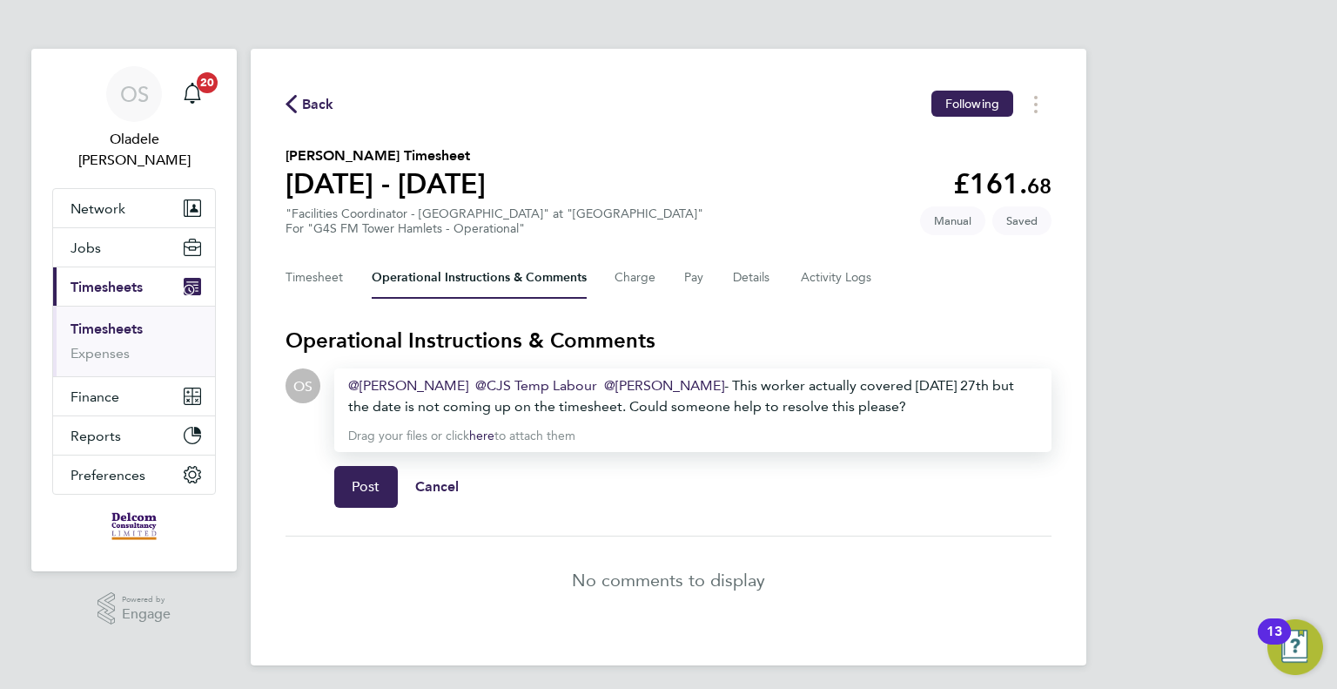
click at [487, 410] on div "[PERSON_NAME] ​ CJS Temp Labour ​ [PERSON_NAME] ​ - This worker actually covere…" at bounding box center [692, 396] width 689 height 42
click at [365, 480] on span "Post" at bounding box center [366, 486] width 29 height 17
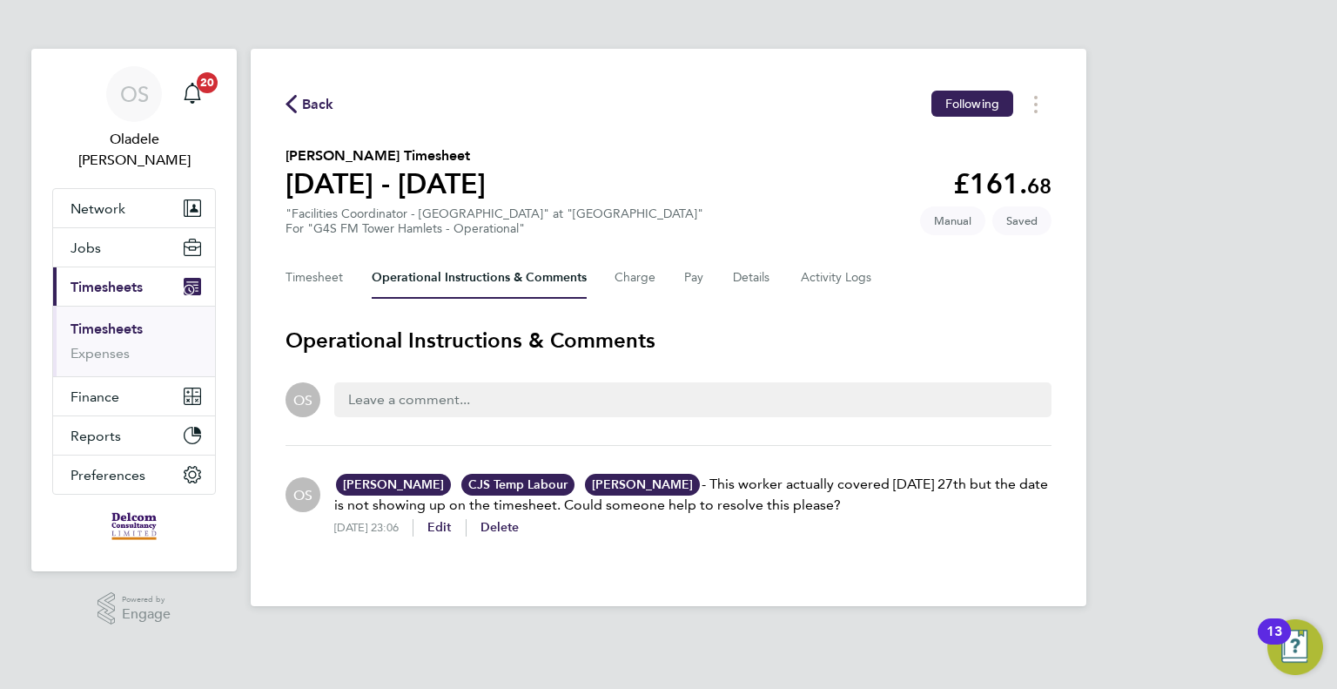
click at [304, 107] on span "Back" at bounding box center [318, 104] width 32 height 21
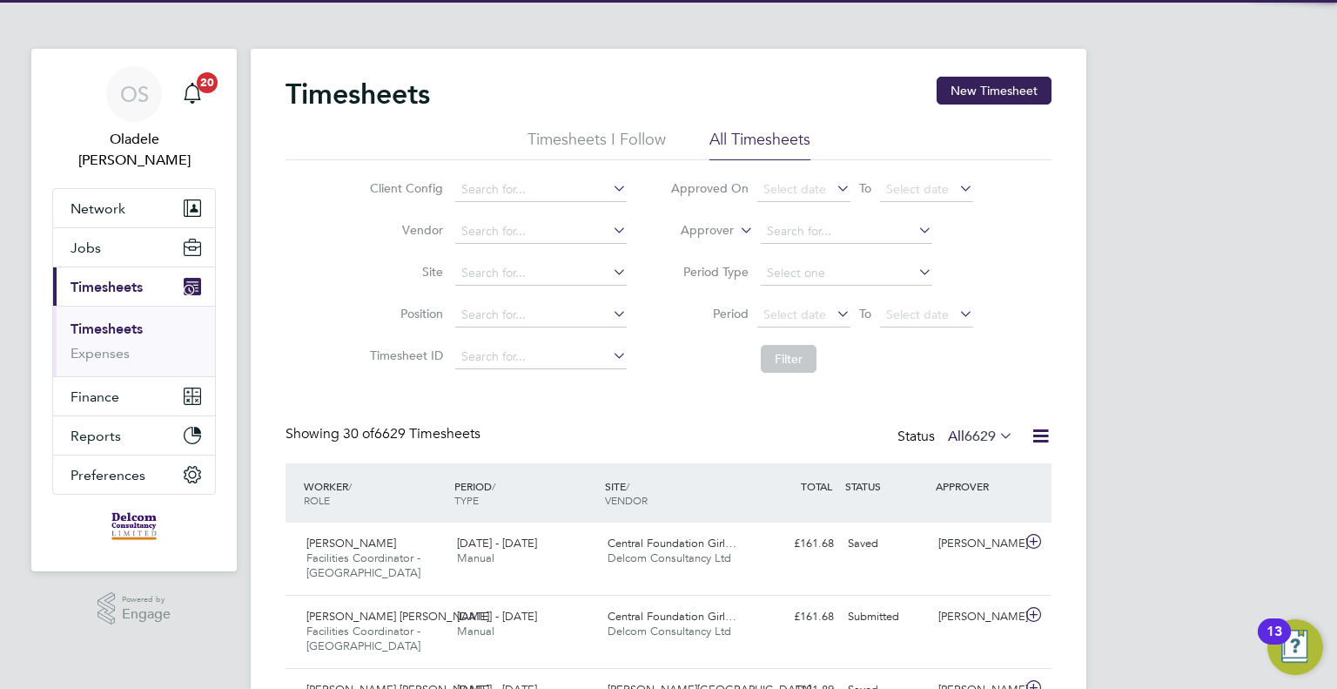
scroll to position [58, 151]
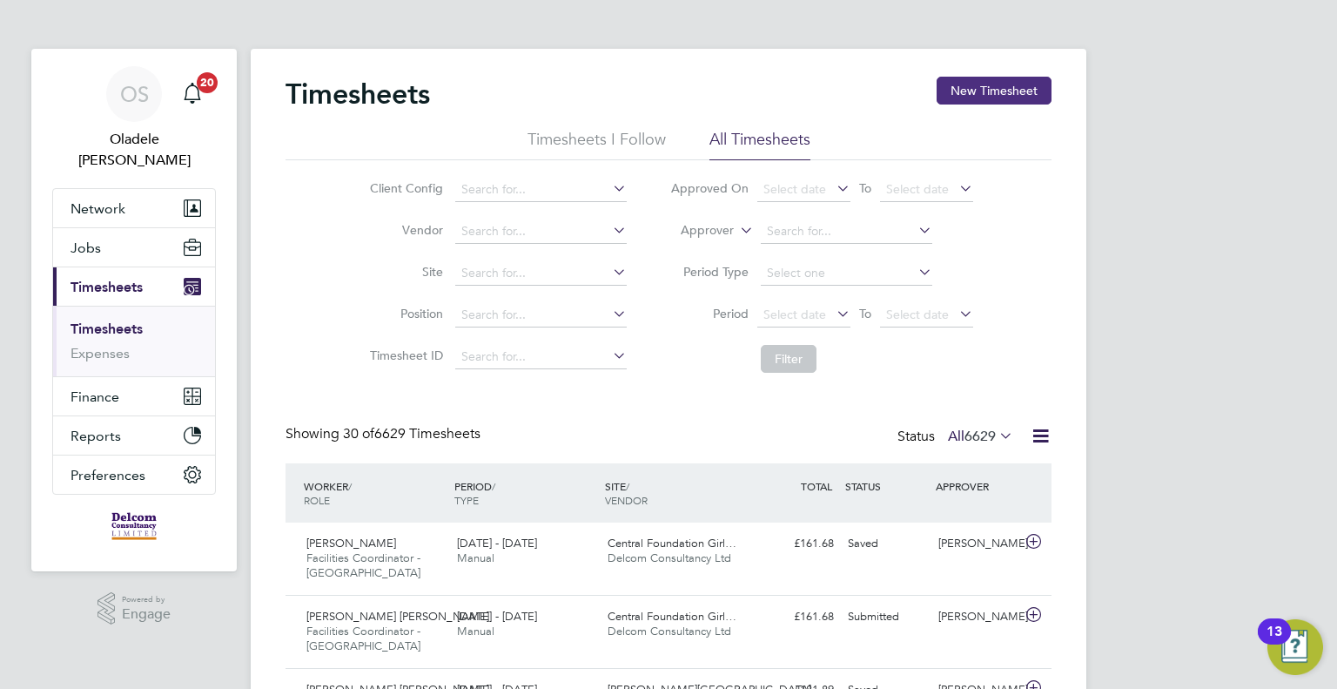
click at [963, 97] on button "New Timesheet" at bounding box center [994, 91] width 115 height 28
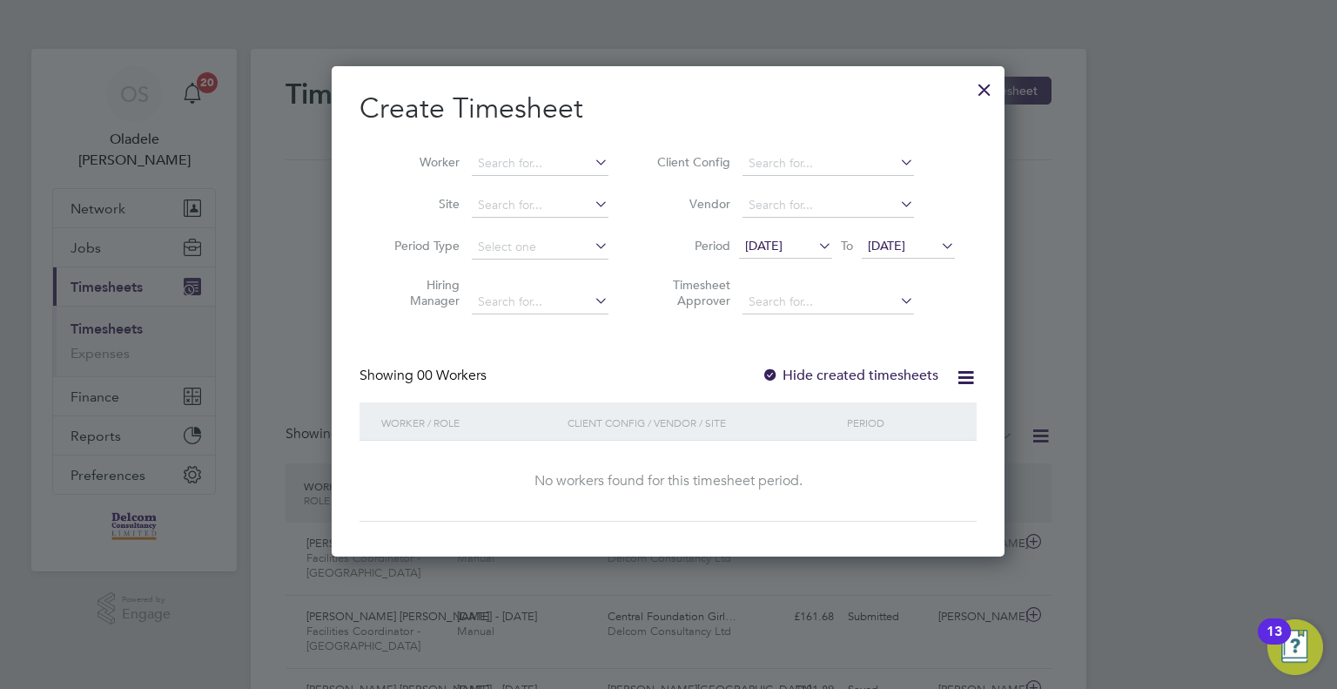
click at [762, 252] on span "[DATE]" at bounding box center [763, 246] width 37 height 16
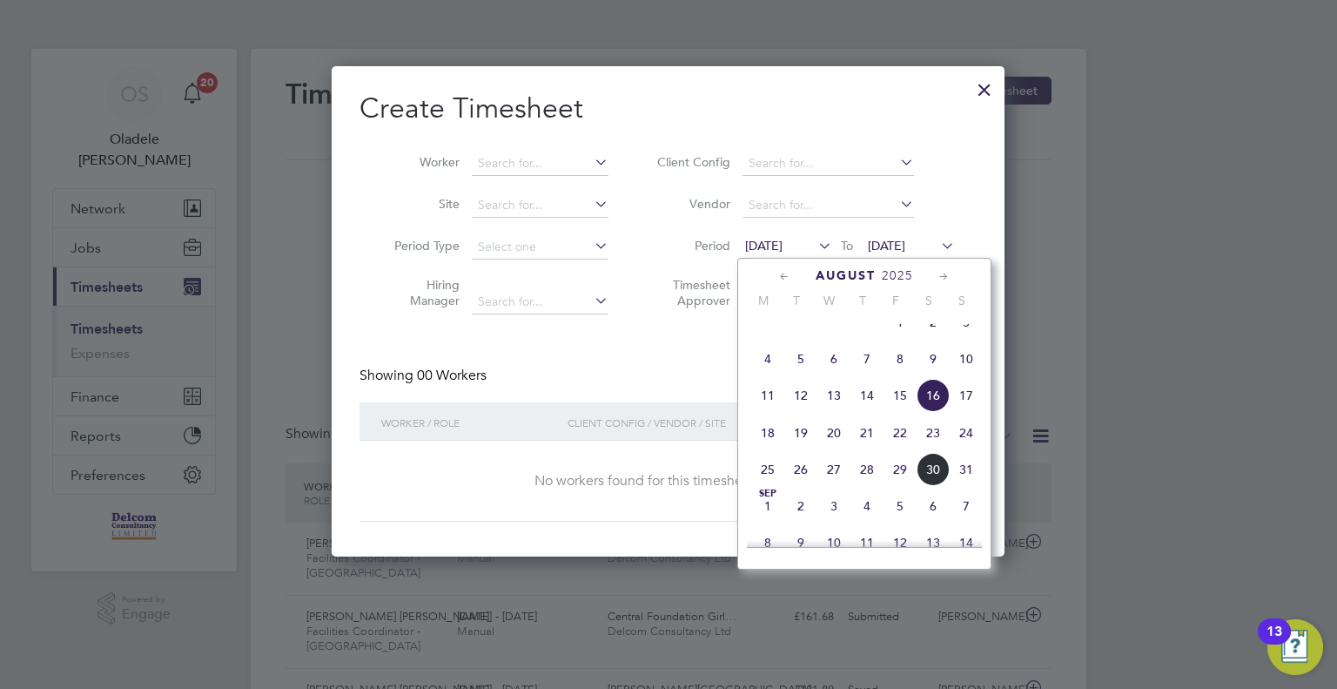
click at [769, 479] on span "25" at bounding box center [767, 469] width 33 height 33
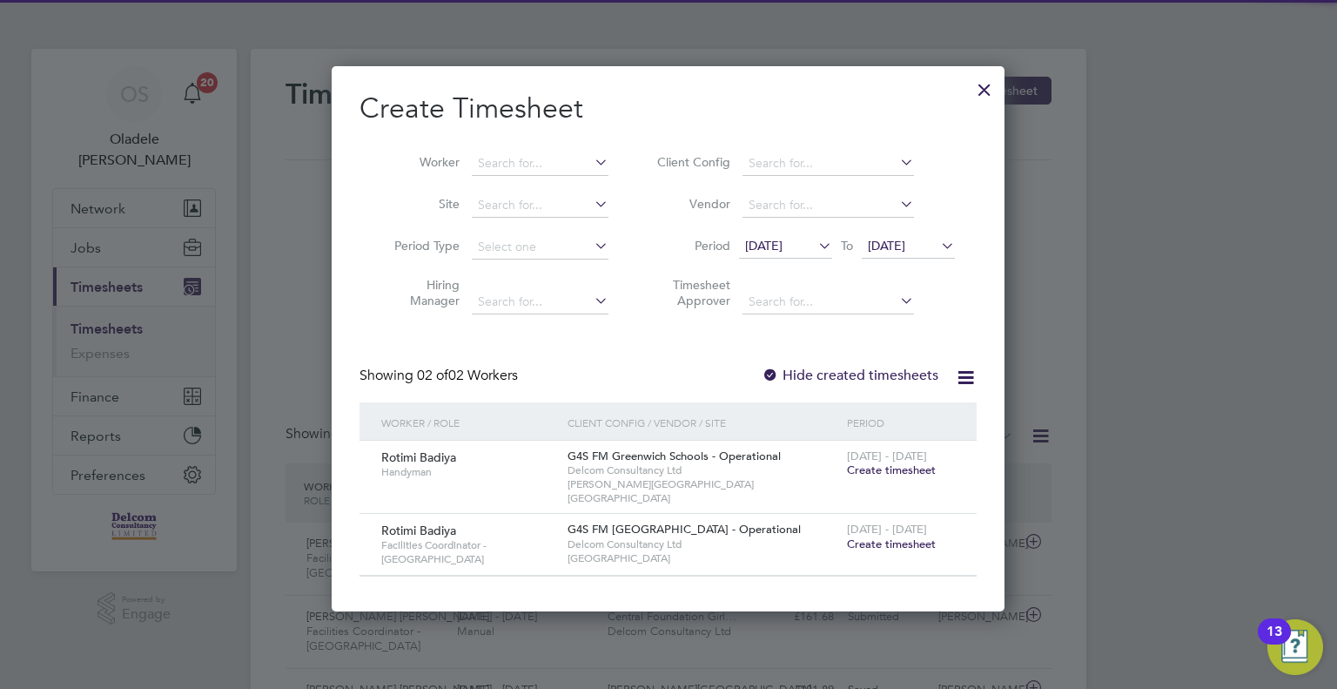
click at [937, 250] on icon at bounding box center [937, 245] width 0 height 24
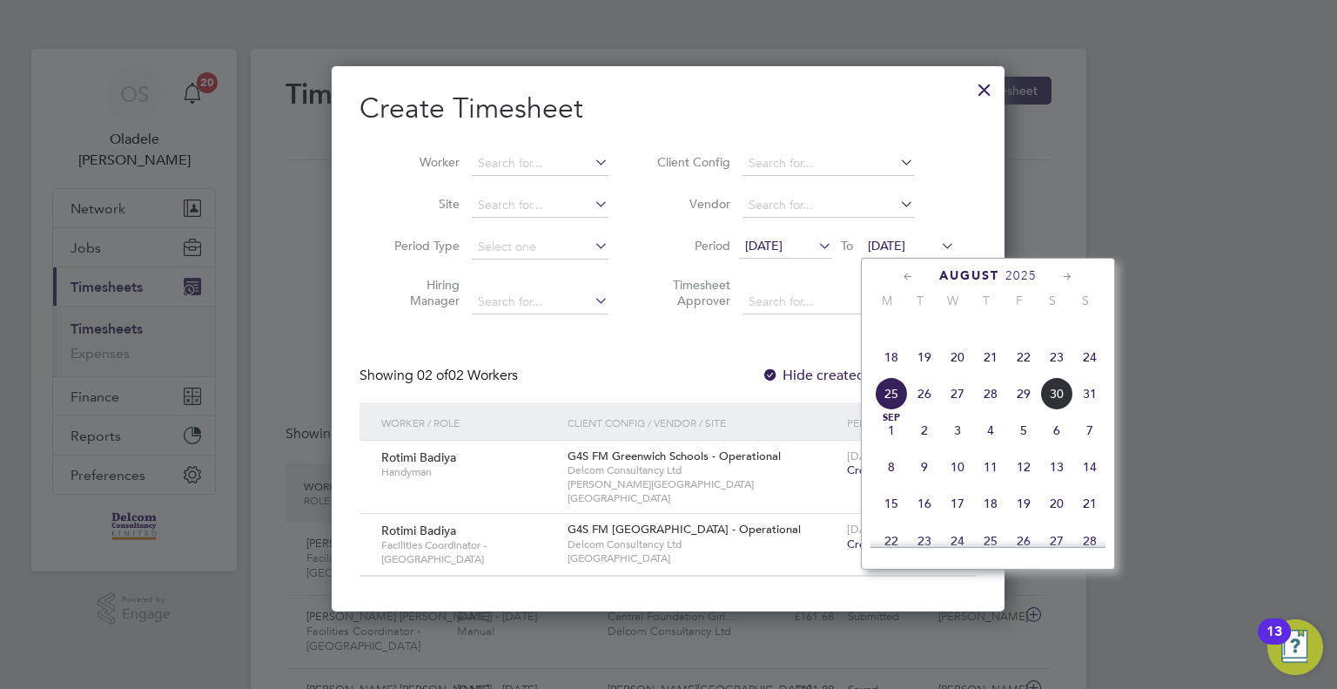
click at [1090, 406] on span "31" at bounding box center [1089, 393] width 33 height 33
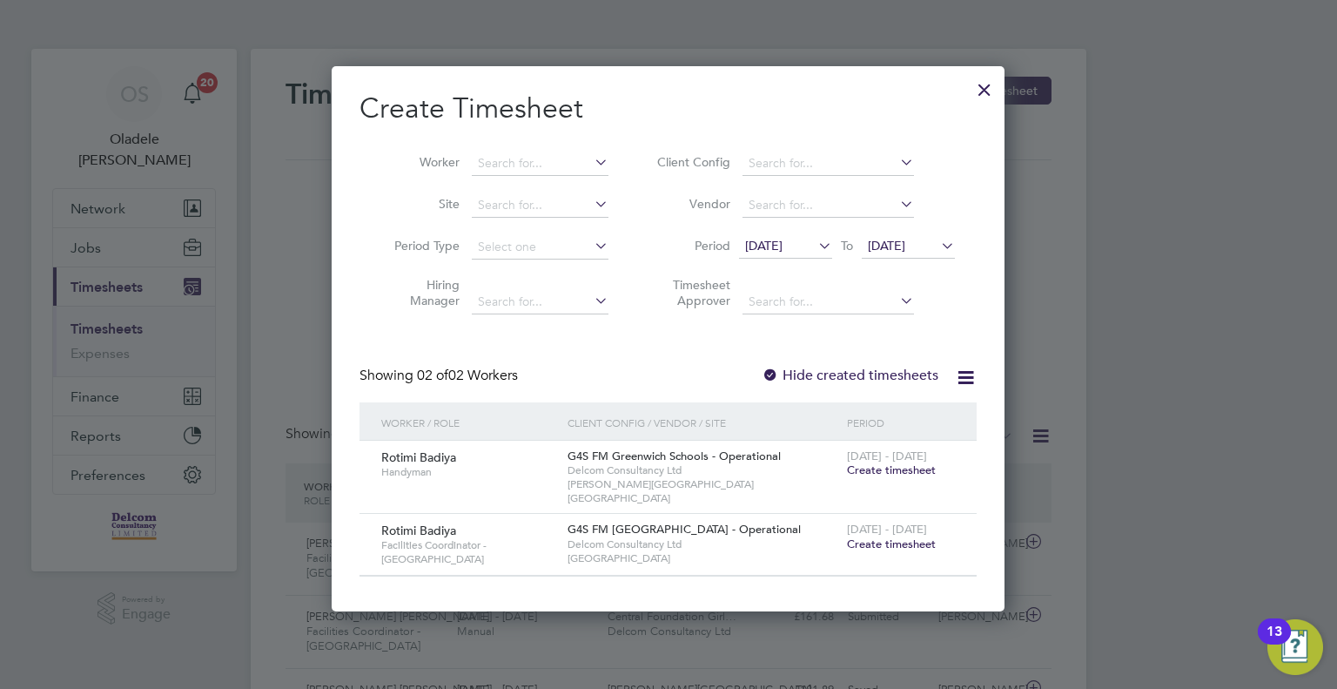
click at [888, 536] on span "Create timesheet" at bounding box center [891, 543] width 89 height 15
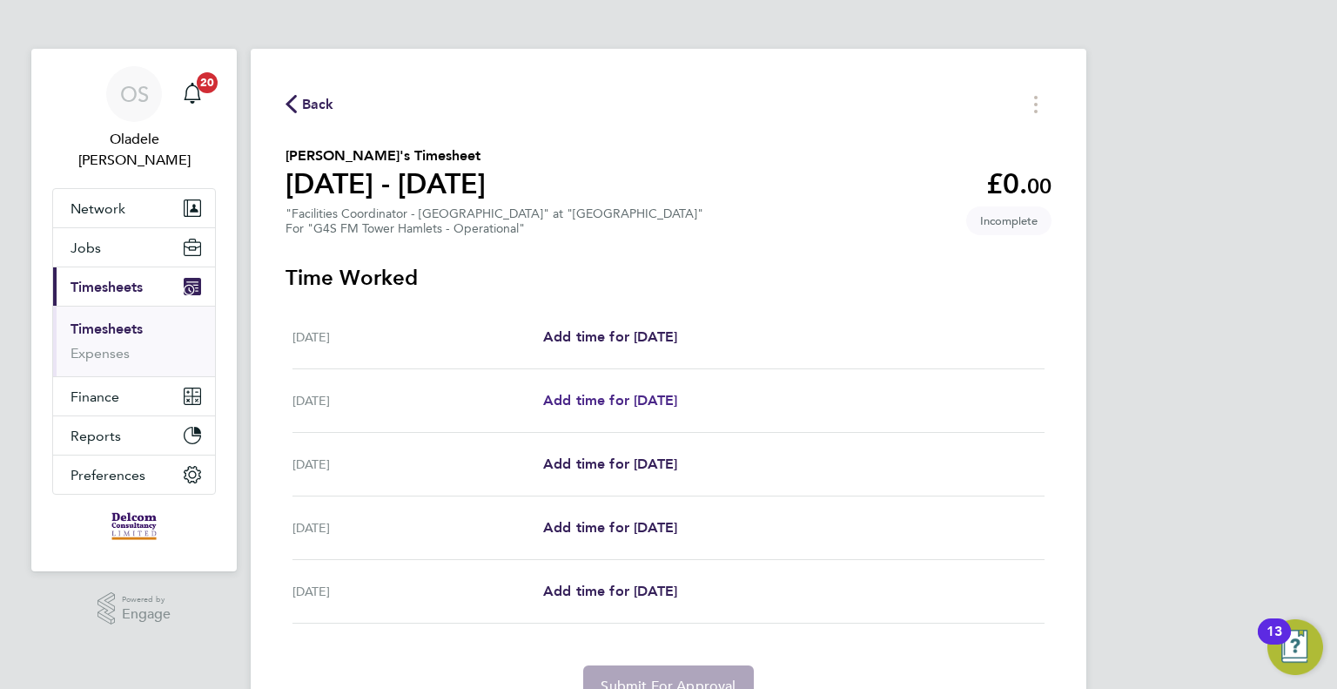
click at [658, 400] on span "Add time for [DATE]" at bounding box center [610, 400] width 134 height 17
select select "60"
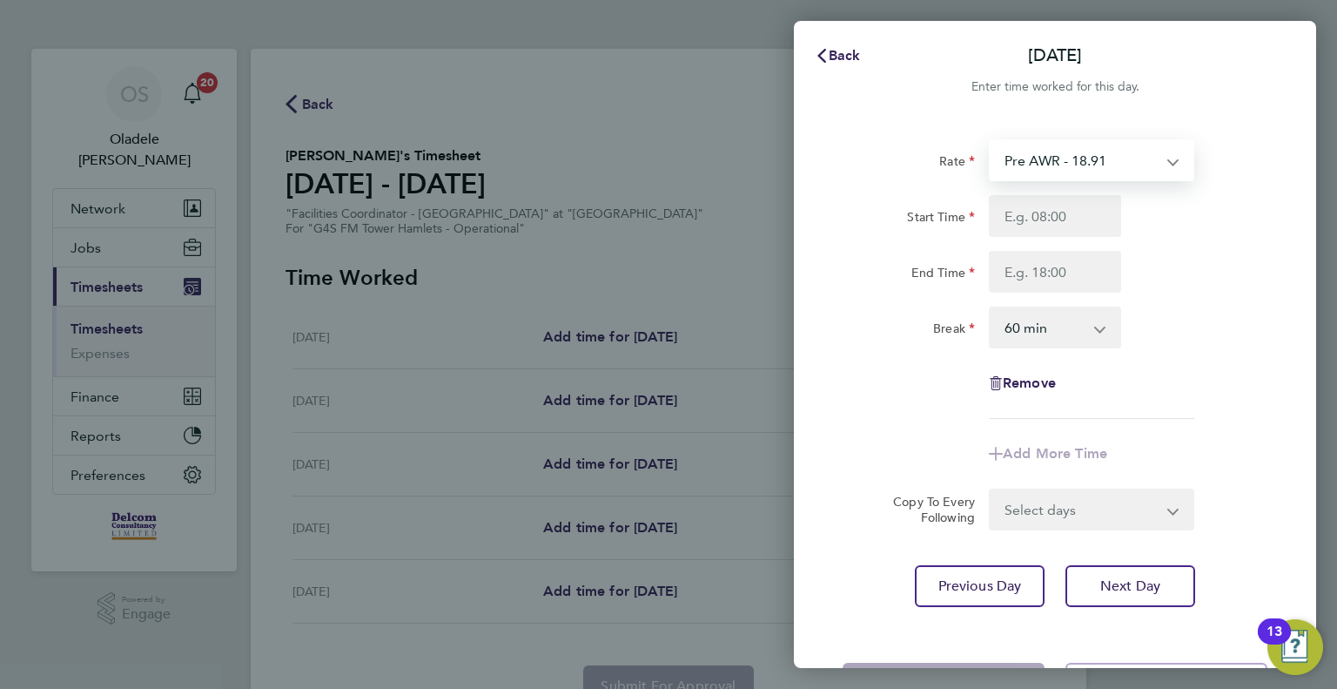
click at [1035, 164] on select "Pre AWR - 18.91 Post AWR - 20.21" at bounding box center [1081, 160] width 181 height 38
select select "60"
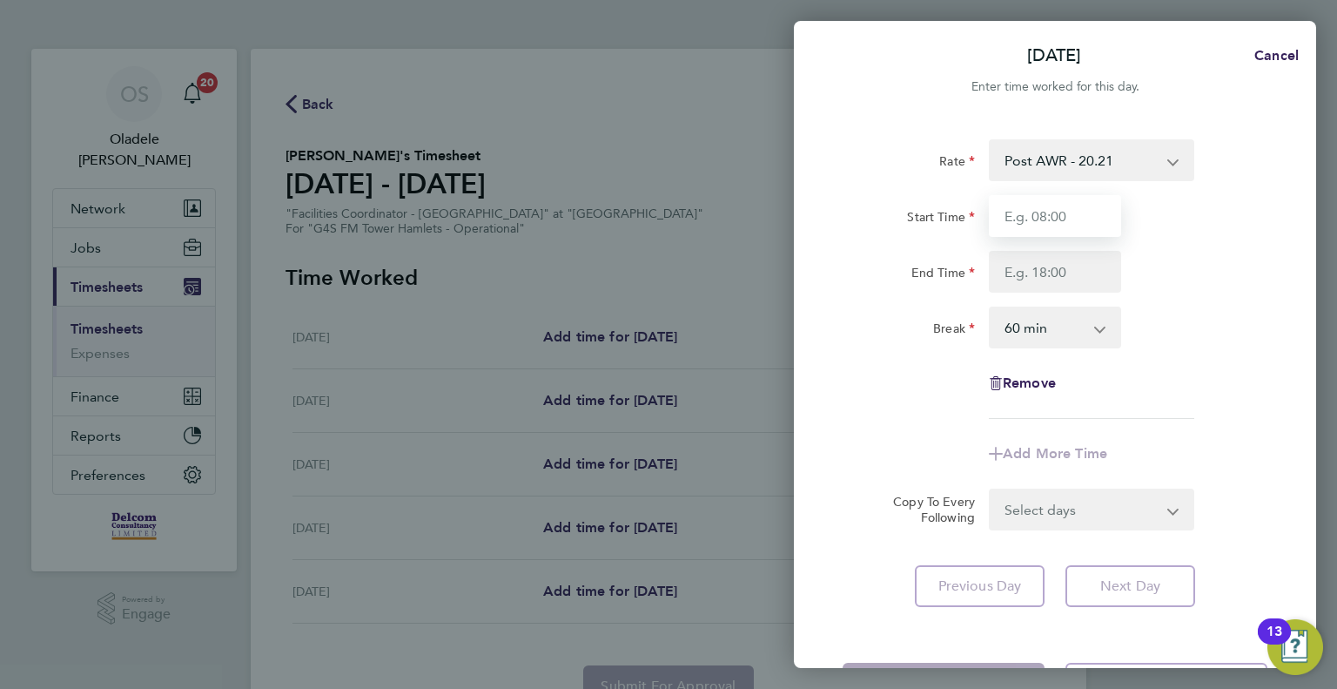
click at [1029, 218] on input "Start Time" at bounding box center [1055, 216] width 132 height 42
type input "07:00"
click at [1023, 264] on input "End Time" at bounding box center [1055, 272] width 132 height 42
type input "16:00"
click at [1180, 336] on div "Break 0 min 15 min 30 min 45 min 60 min 75 min 90 min" at bounding box center [1055, 327] width 439 height 42
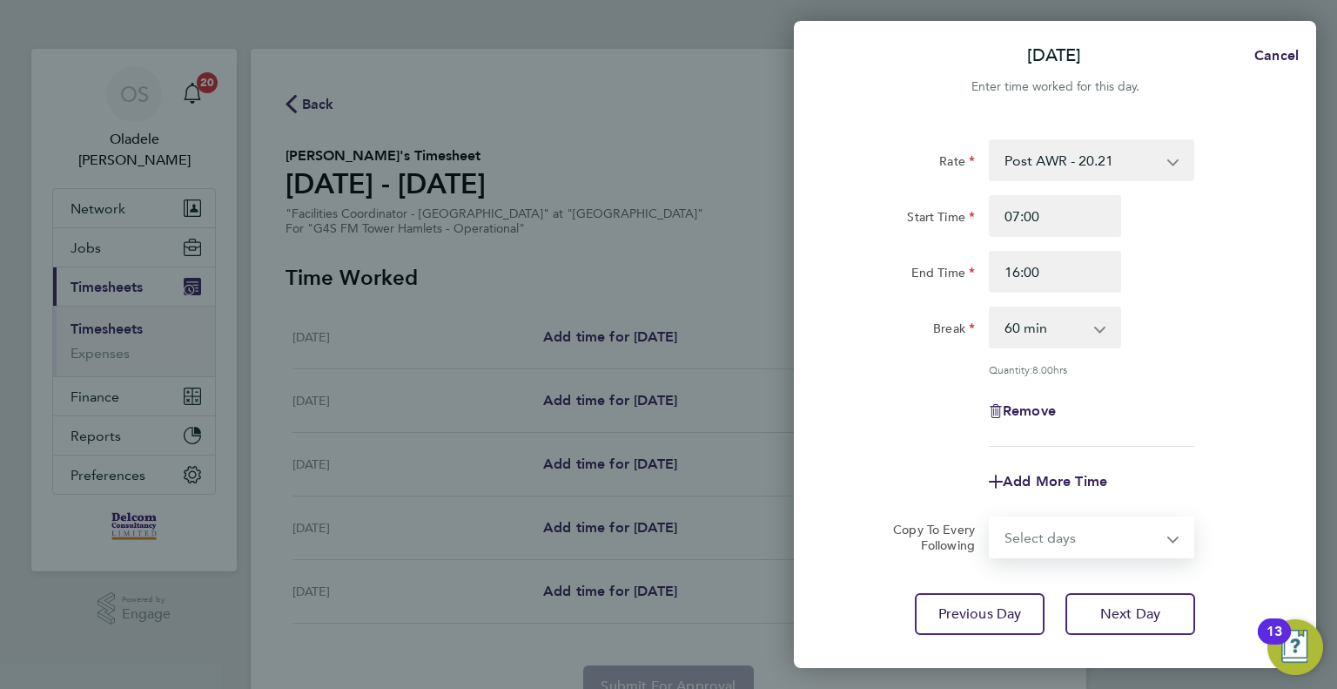
click at [1053, 545] on select "Select days Day [DATE] [DATE] [DATE]" at bounding box center [1082, 537] width 183 height 38
select select "DAY"
click at [991, 518] on select "Select days Day [DATE] [DATE] [DATE]" at bounding box center [1082, 537] width 183 height 38
select select "[DATE]"
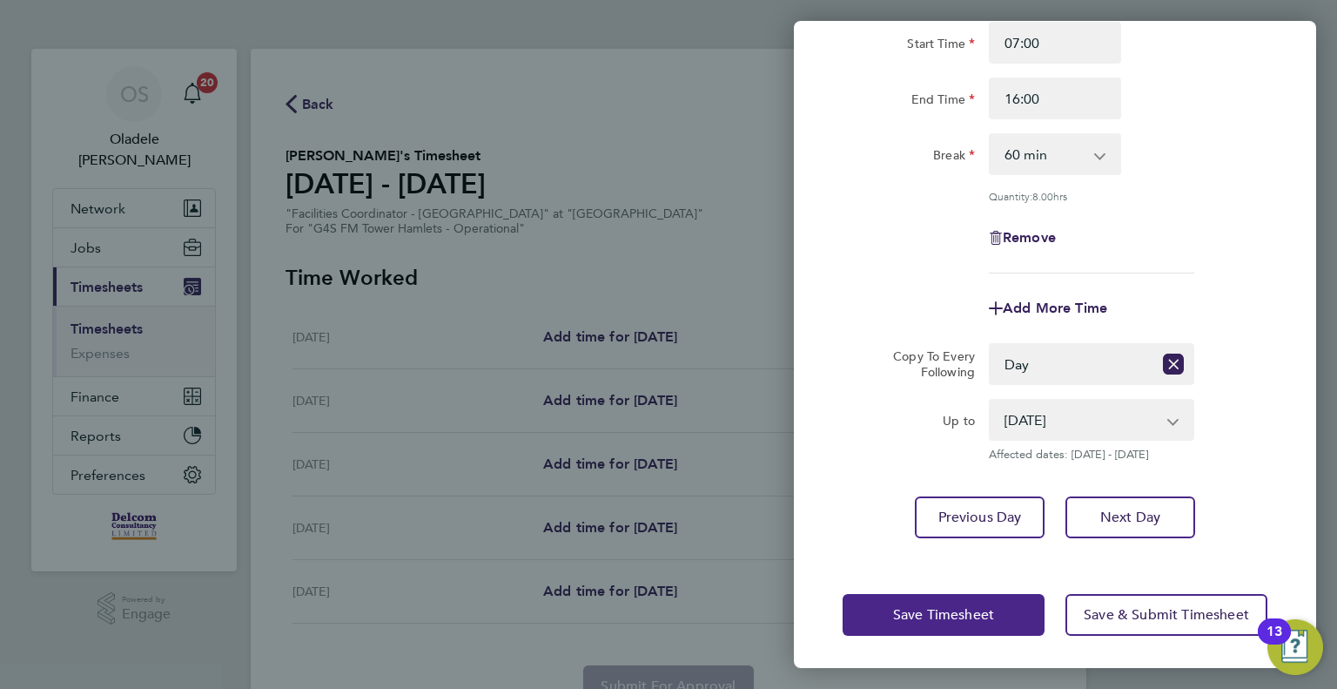
click at [925, 614] on span "Save Timesheet" at bounding box center [943, 614] width 101 height 17
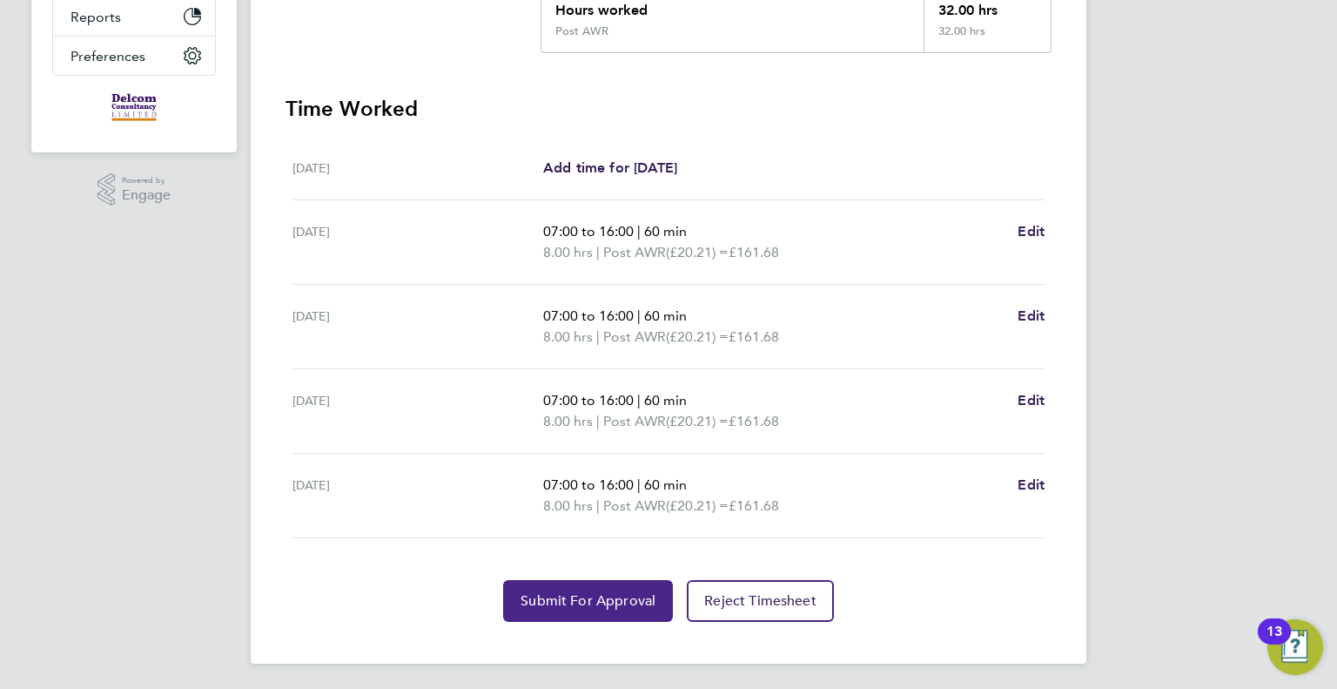
click at [611, 596] on span "Submit For Approval" at bounding box center [588, 600] width 135 height 17
